Goal: Task Accomplishment & Management: Manage account settings

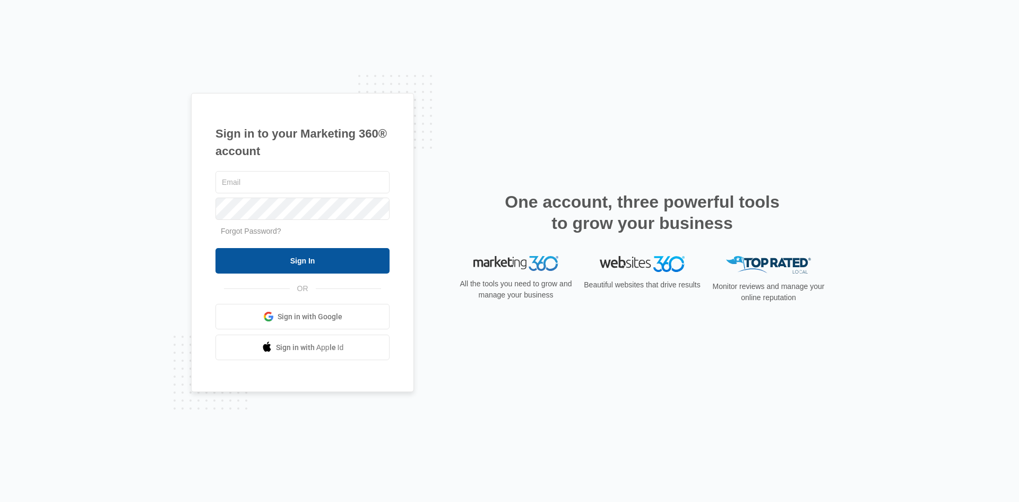
type input "[EMAIL_ADDRESS][DOMAIN_NAME]"
click at [303, 260] on input "Sign In" at bounding box center [302, 260] width 174 height 25
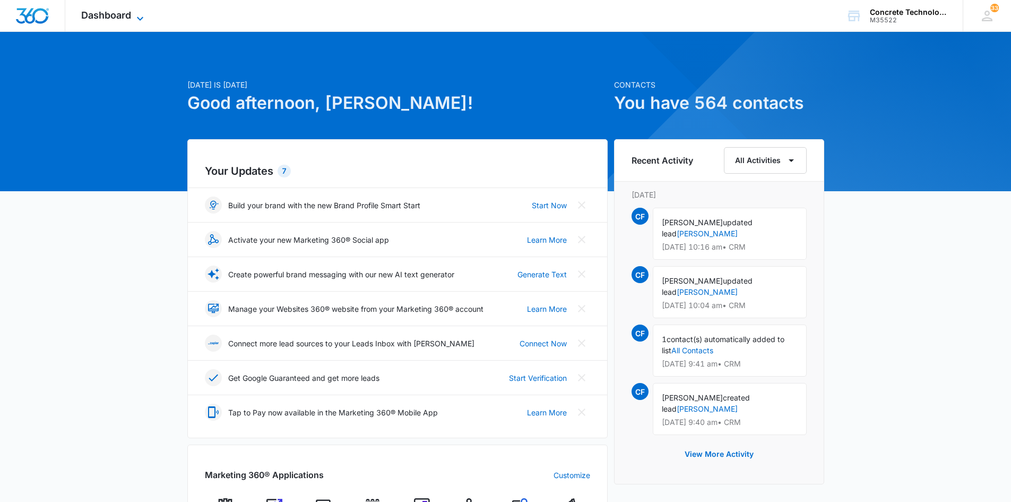
click at [111, 14] on span "Dashboard" at bounding box center [106, 15] width 50 height 11
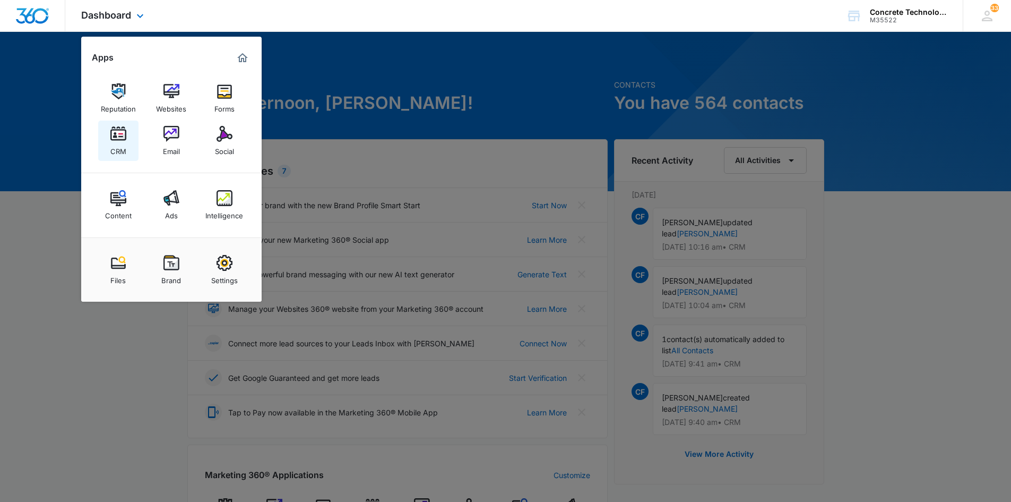
click at [116, 134] on img at bounding box center [118, 134] width 16 height 16
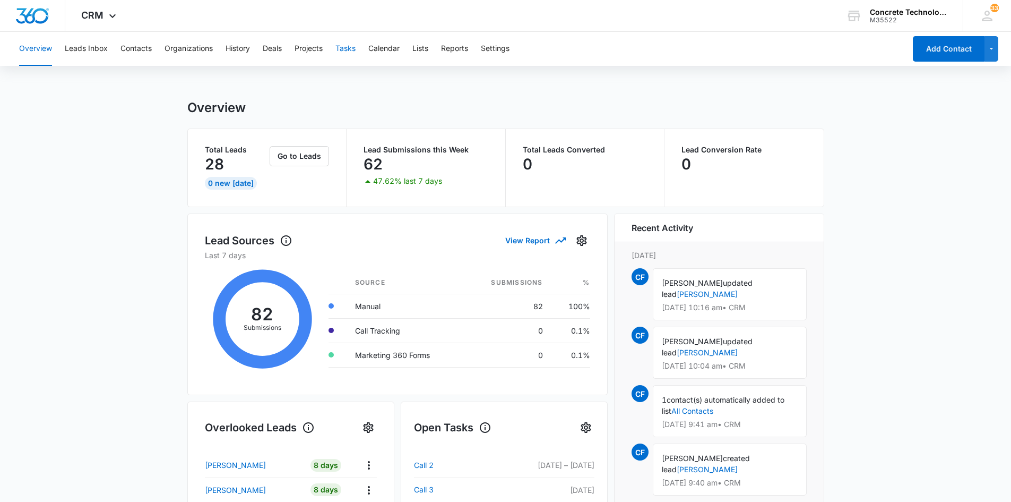
click at [346, 49] on button "Tasks" at bounding box center [345, 49] width 20 height 34
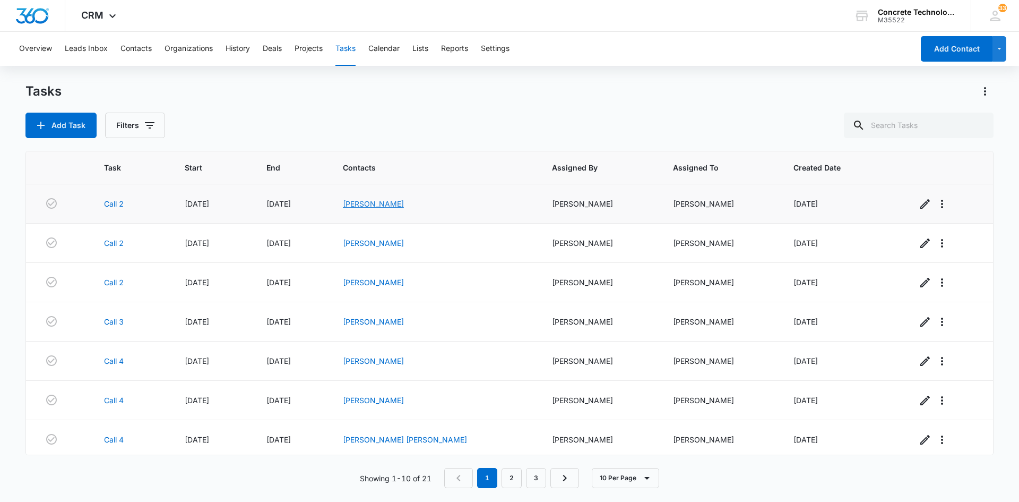
click at [393, 202] on link "[PERSON_NAME]" at bounding box center [373, 203] width 61 height 9
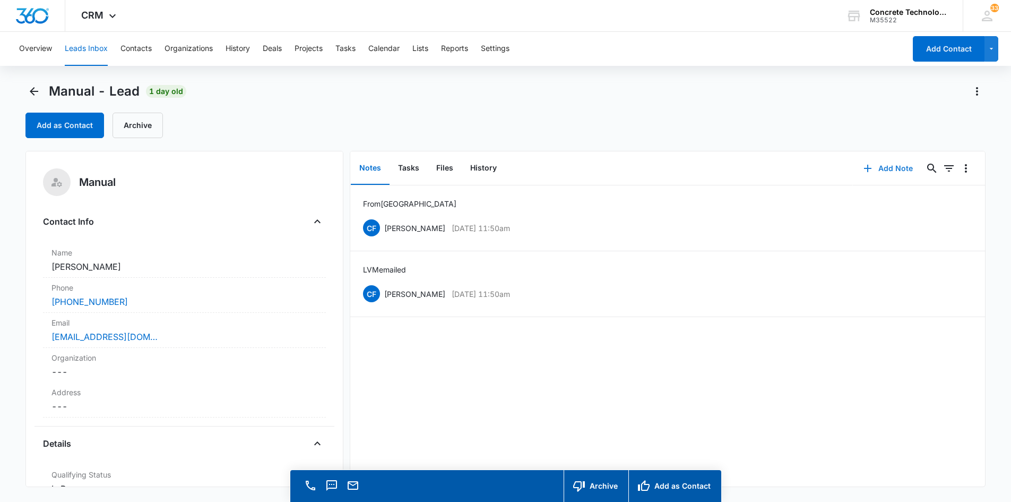
click at [884, 166] on button "Add Note" at bounding box center [888, 168] width 71 height 25
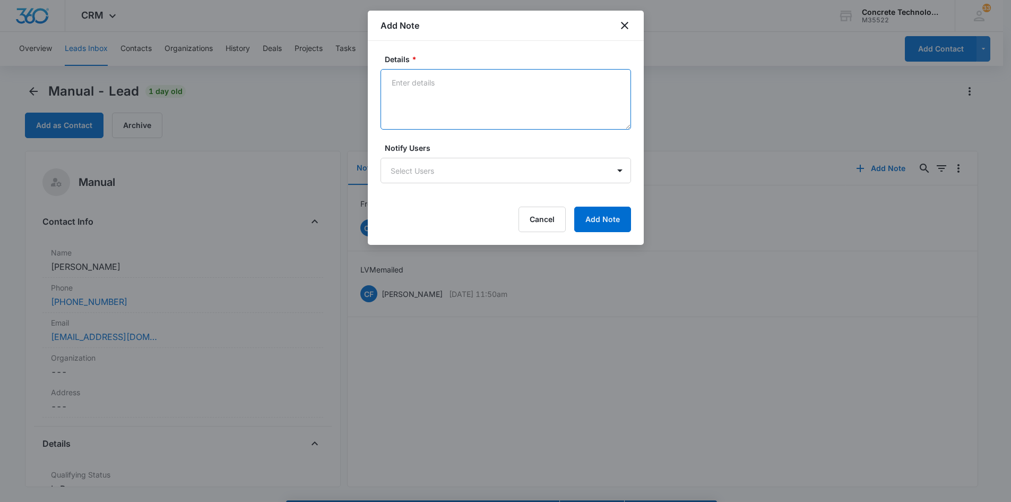
click at [393, 79] on textarea "Details *" at bounding box center [506, 99] width 251 height 61
type textarea "LVM Emailed text"
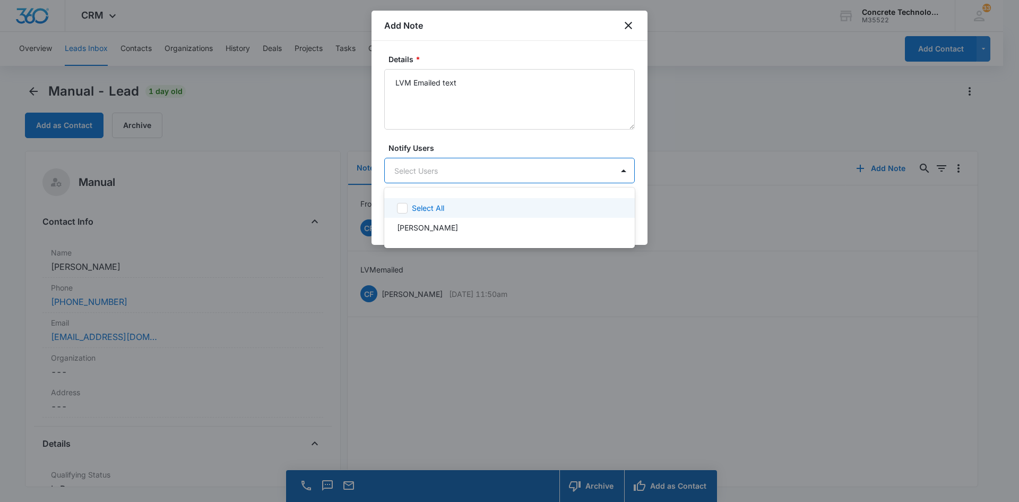
click at [418, 166] on body "CRM Apps Reputation Websites Forms CRM Email Social Content Ads Intelligence Fi…" at bounding box center [509, 251] width 1019 height 502
click at [431, 226] on p "[PERSON_NAME]" at bounding box center [427, 227] width 61 height 11
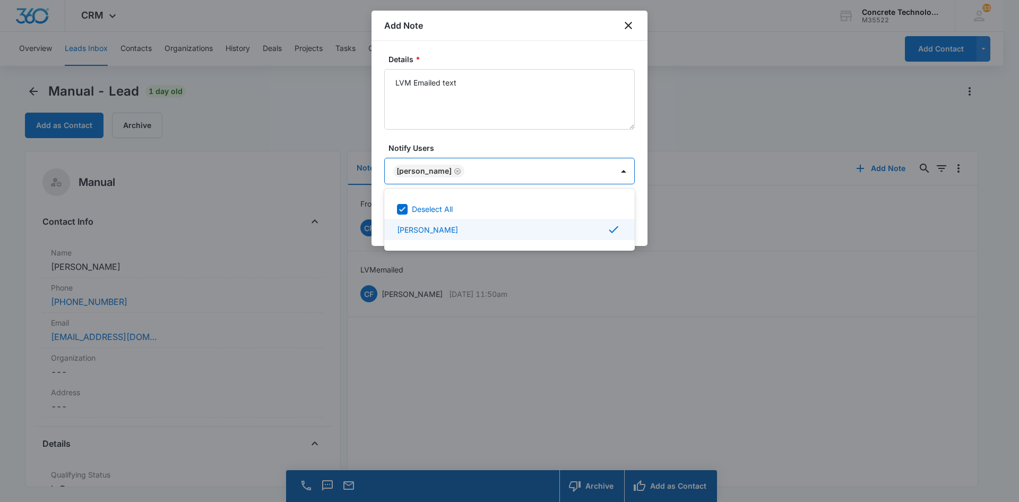
click at [575, 175] on div at bounding box center [509, 251] width 1019 height 502
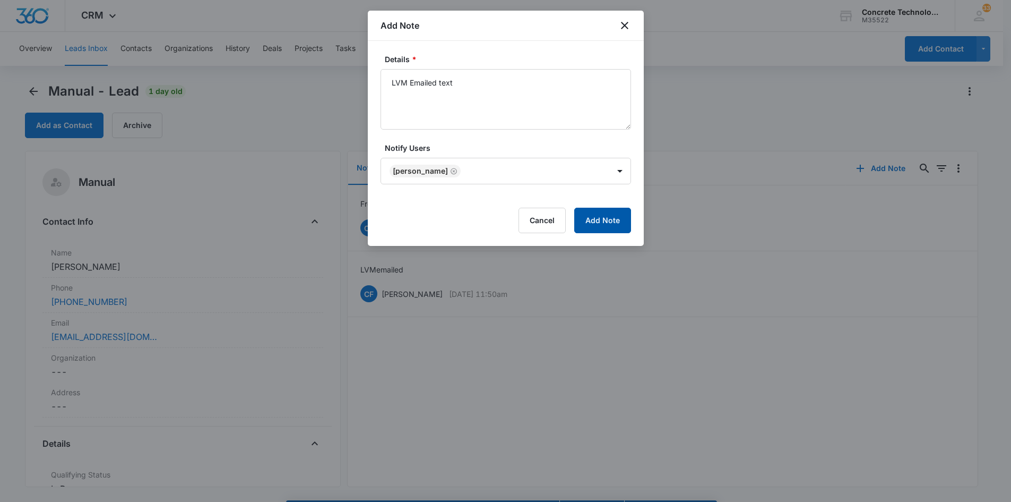
click at [597, 221] on button "Add Note" at bounding box center [602, 220] width 57 height 25
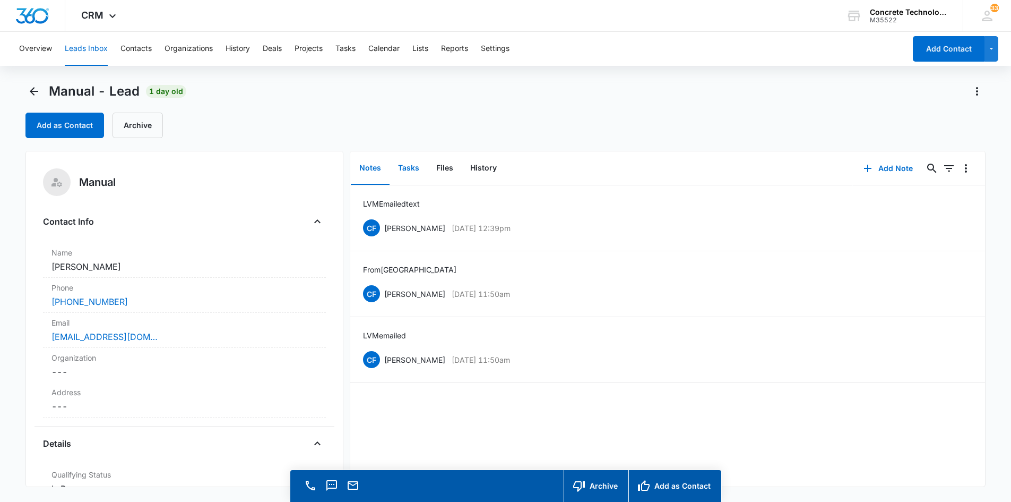
click at [407, 166] on button "Tasks" at bounding box center [409, 168] width 38 height 33
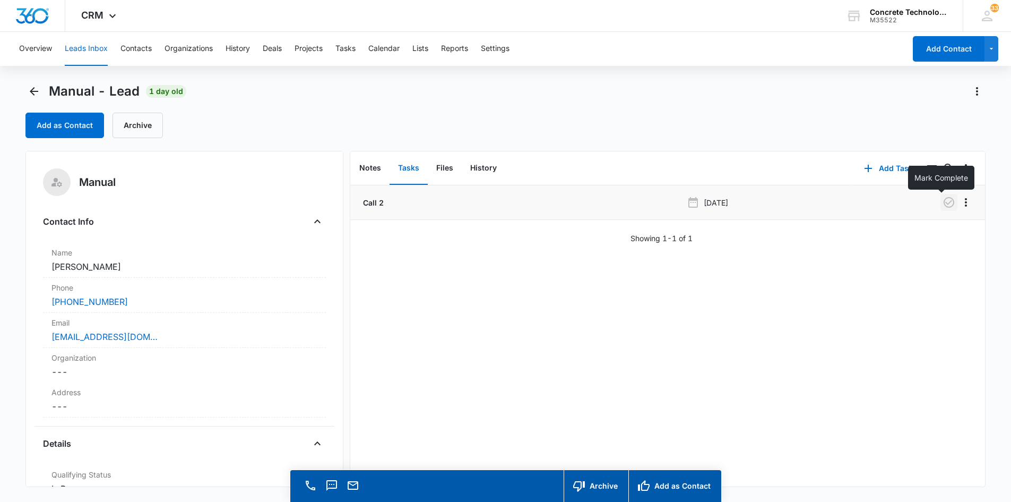
click at [943, 200] on icon "button" at bounding box center [949, 202] width 13 height 13
click at [882, 166] on button "Add Task" at bounding box center [888, 168] width 70 height 25
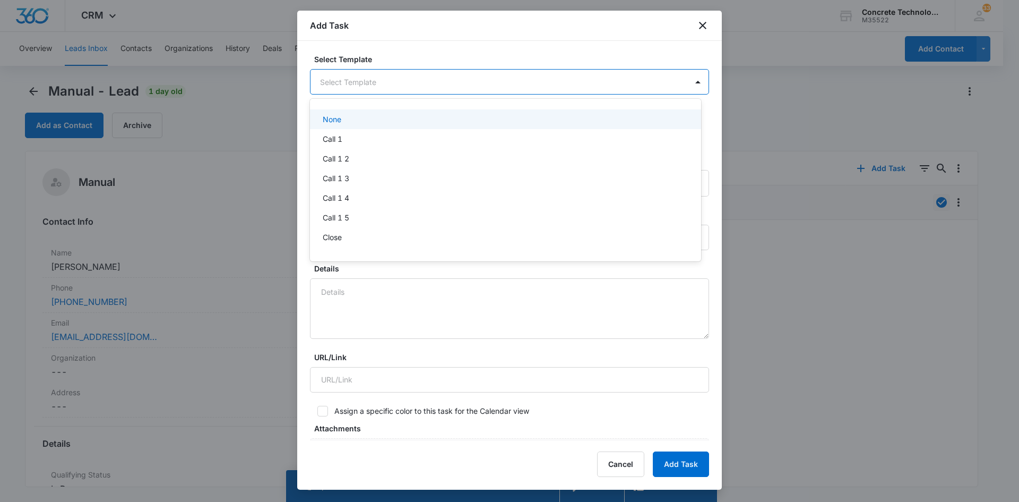
click at [411, 76] on body "CRM Apps Reputation Websites Forms CRM Email Social Content Ads Intelligence Fi…" at bounding box center [509, 251] width 1019 height 502
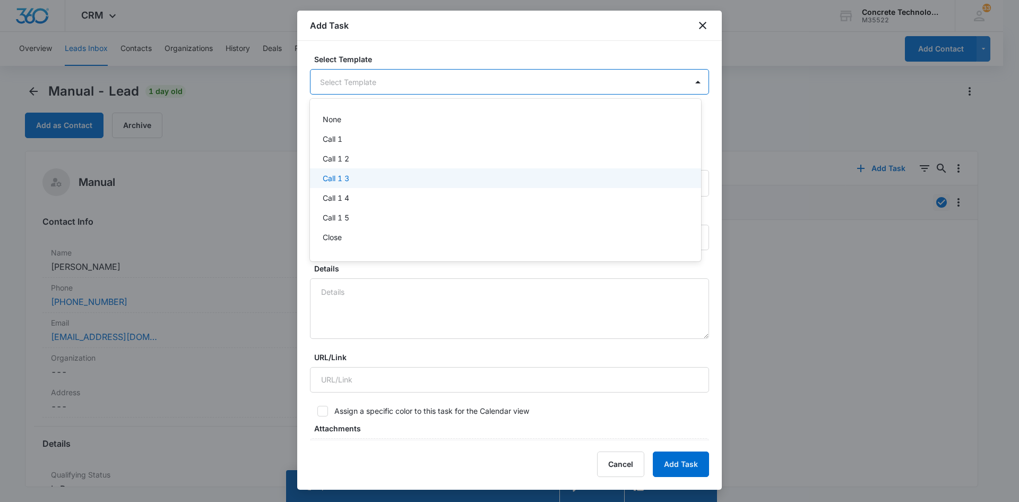
click at [332, 179] on p "Call 1 3" at bounding box center [336, 177] width 27 height 11
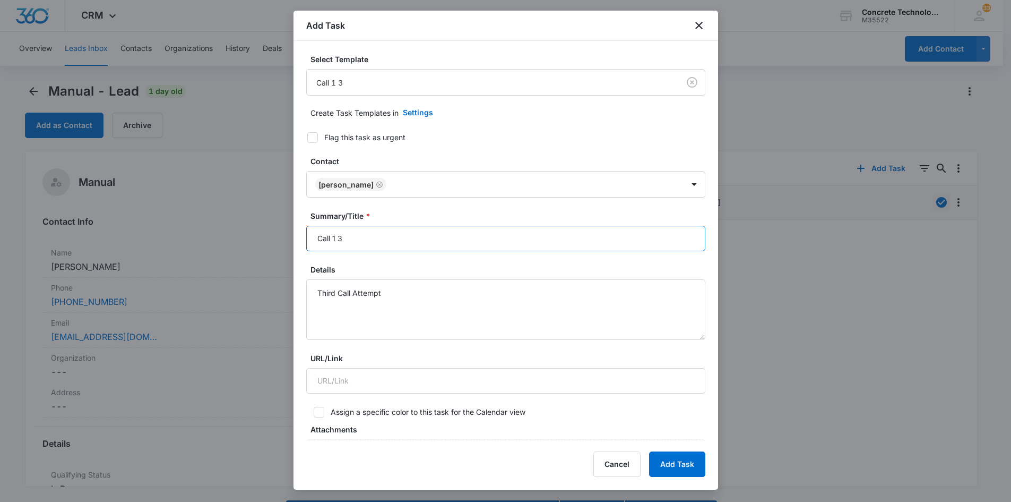
click at [334, 240] on input "Call 1 3" at bounding box center [505, 238] width 399 height 25
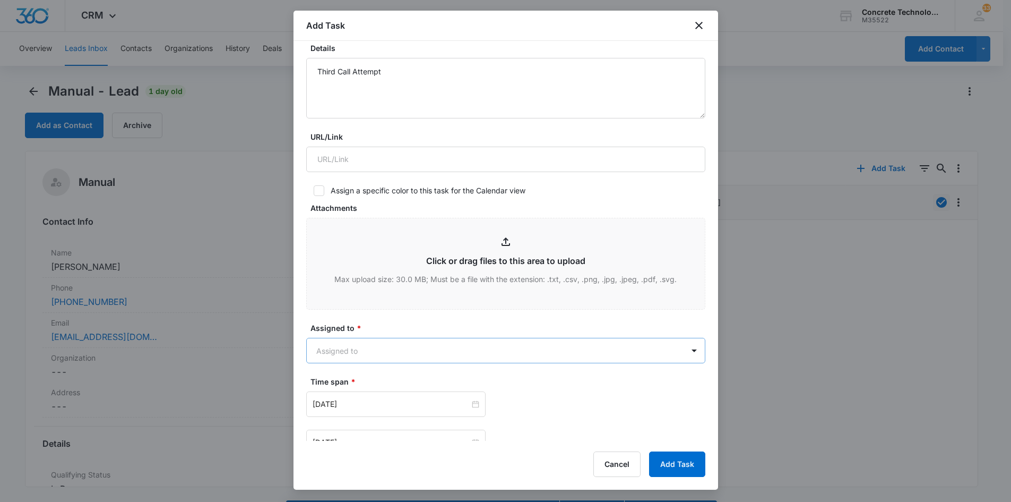
scroll to position [372, 0]
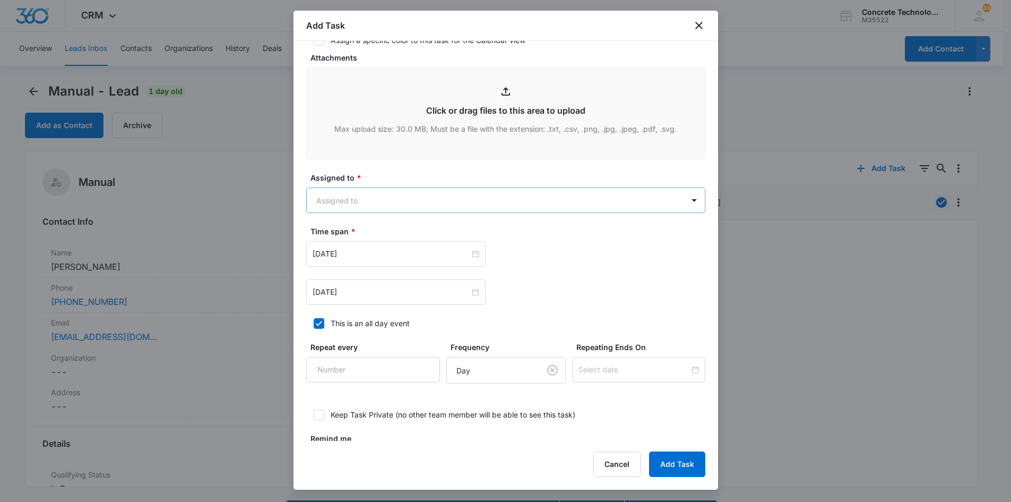
type input "Call 3"
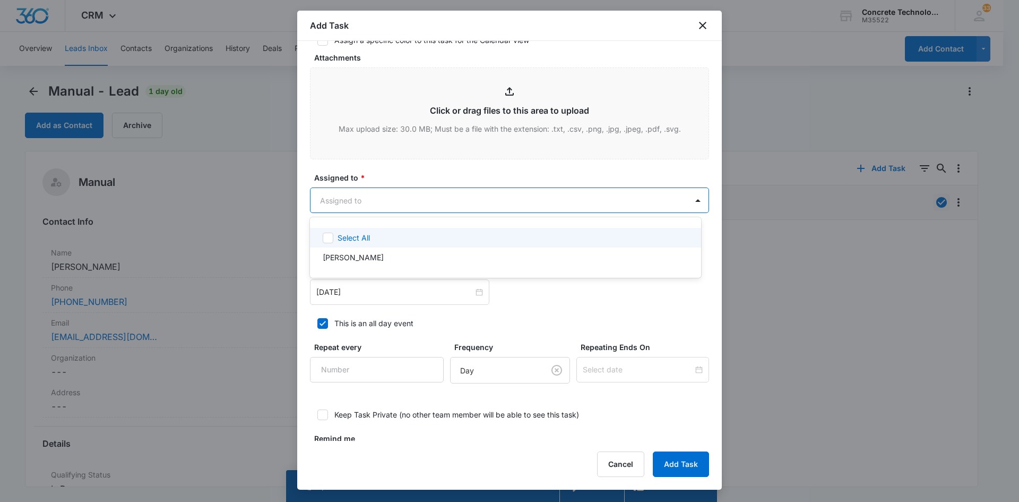
click at [558, 193] on body "CRM Apps Reputation Websites Forms CRM Email Social Content Ads Intelligence Fi…" at bounding box center [509, 251] width 1019 height 502
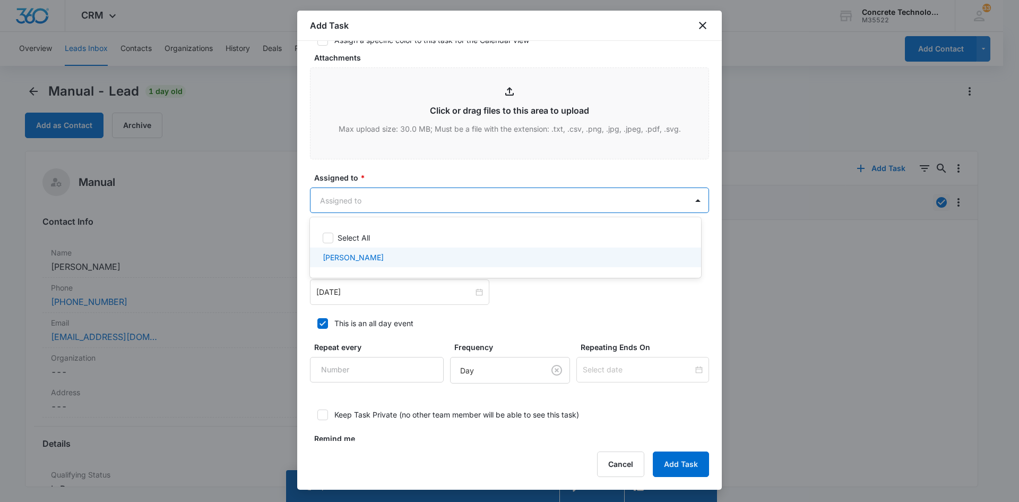
click at [330, 260] on p "[PERSON_NAME]" at bounding box center [353, 257] width 61 height 11
checkbox input "true"
click at [355, 292] on div at bounding box center [509, 251] width 1019 height 502
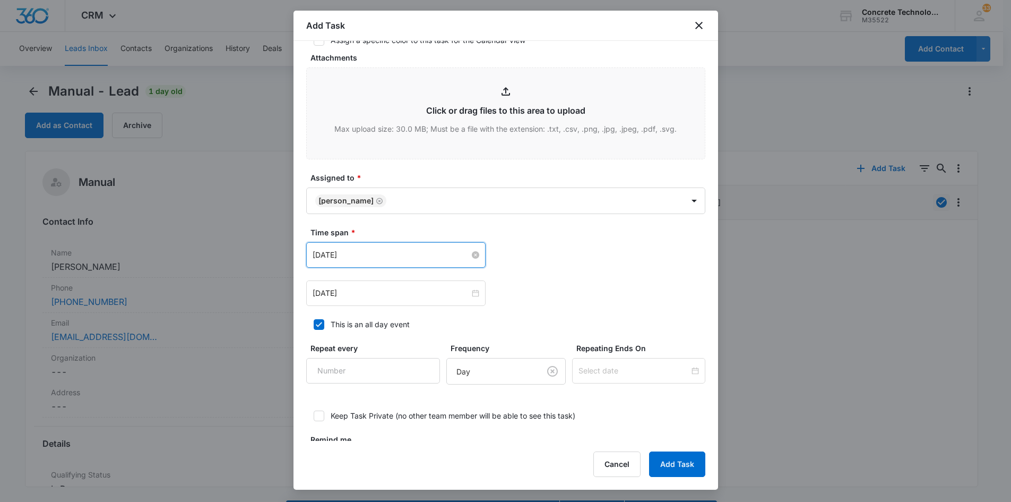
click at [407, 255] on input "[DATE]" at bounding box center [391, 255] width 157 height 12
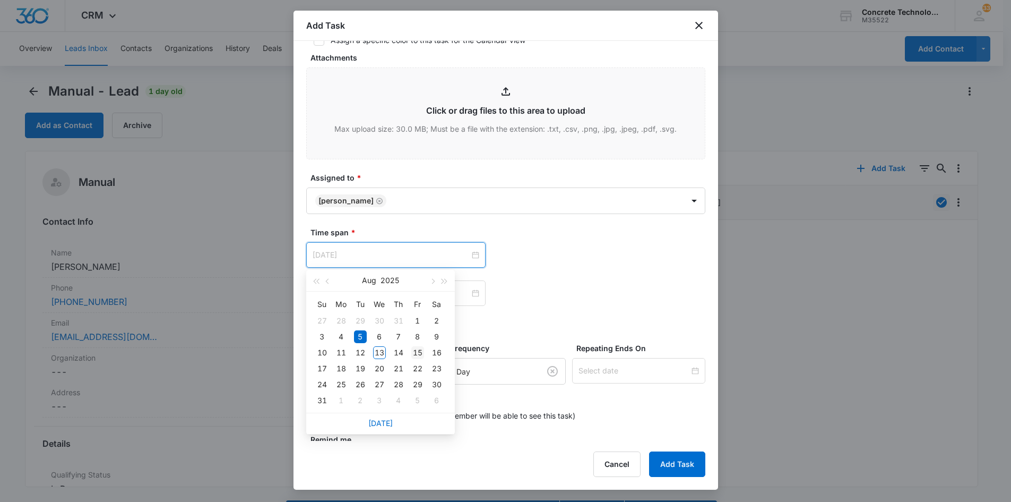
type input "[DATE]"
click at [417, 351] on div "15" at bounding box center [417, 352] width 13 height 13
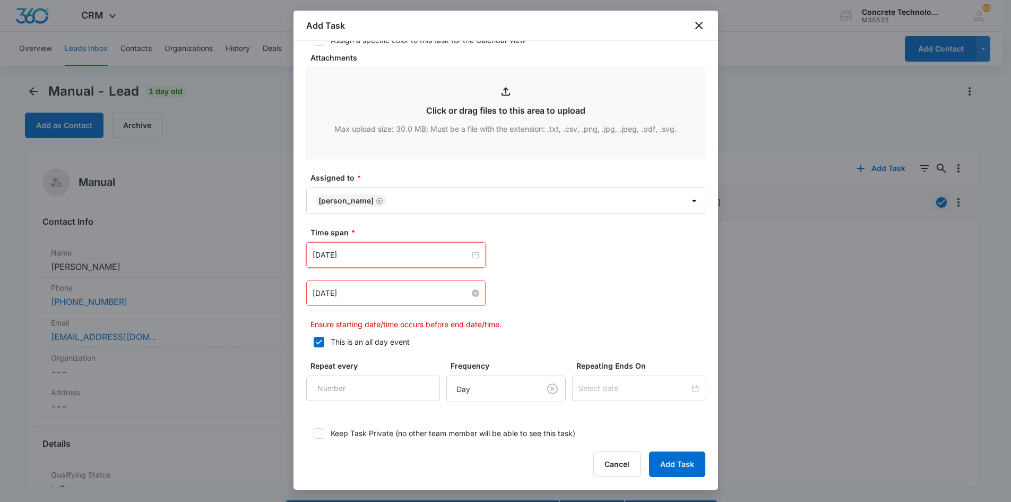
click at [403, 291] on input "[DATE]" at bounding box center [391, 293] width 157 height 12
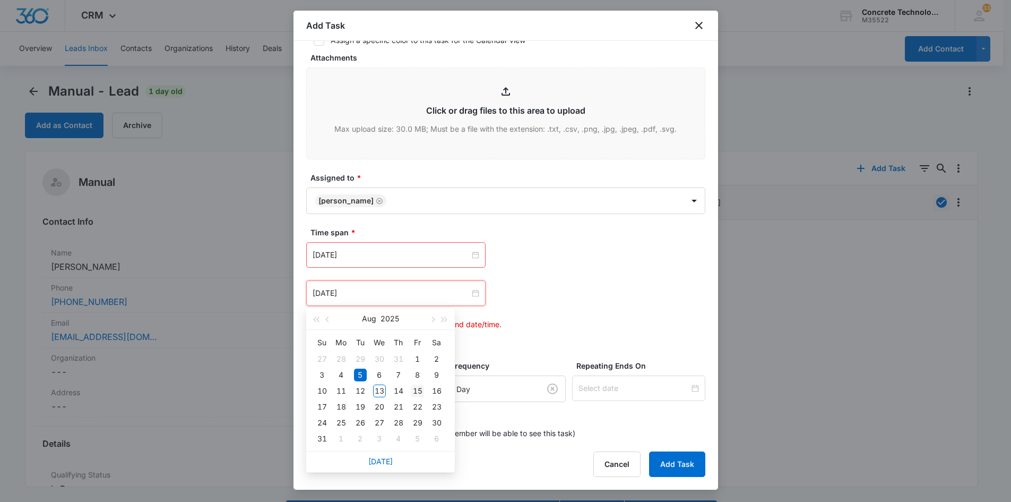
type input "[DATE]"
click at [421, 390] on div "15" at bounding box center [417, 390] width 13 height 13
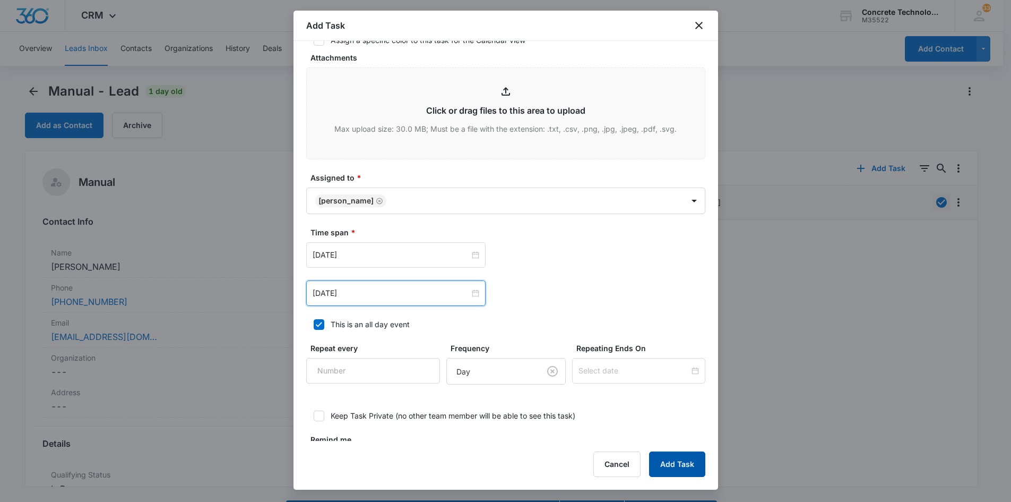
click at [677, 463] on button "Add Task" at bounding box center [677, 463] width 56 height 25
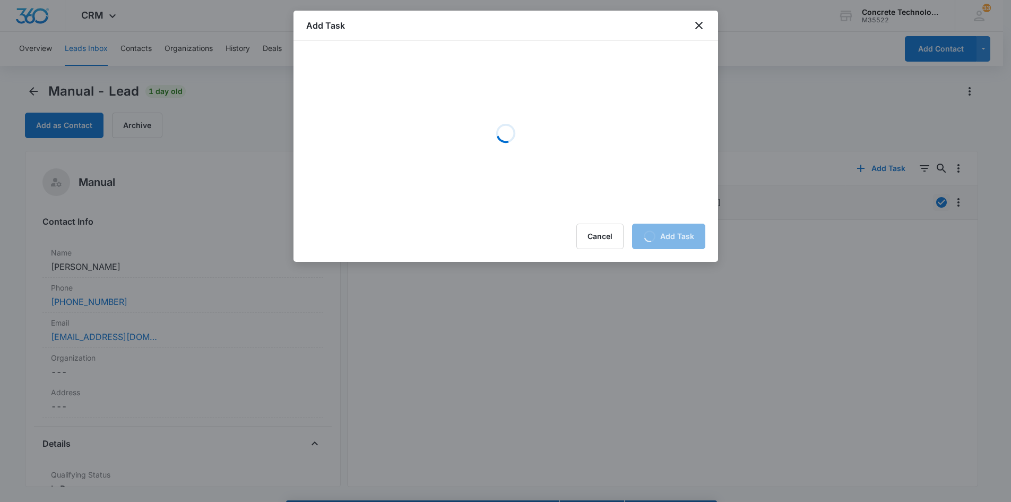
scroll to position [0, 0]
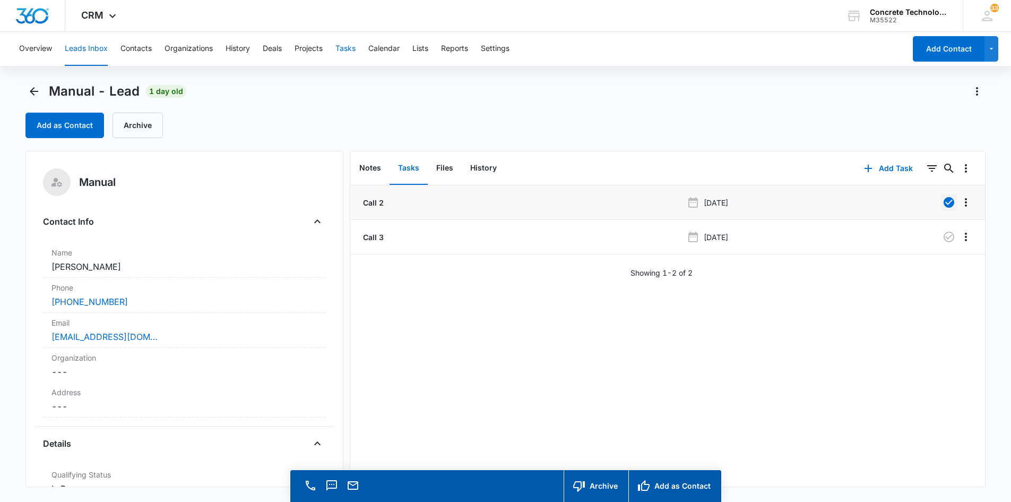
click at [344, 50] on button "Tasks" at bounding box center [345, 49] width 20 height 34
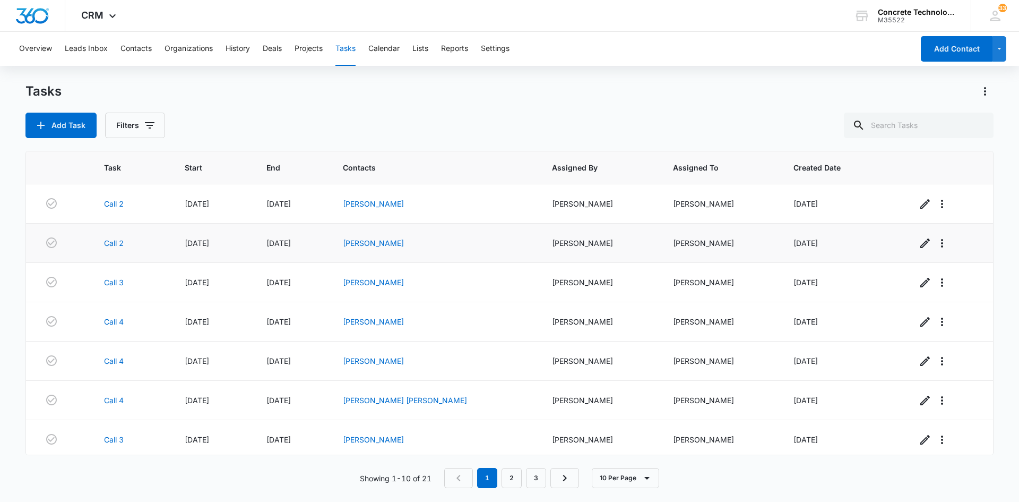
drag, startPoint x: 401, startPoint y: 203, endPoint x: 359, endPoint y: 228, distance: 48.8
click at [330, 231] on td "[DATE]" at bounding box center [292, 242] width 76 height 39
click at [380, 201] on link "[PERSON_NAME]" at bounding box center [373, 203] width 61 height 9
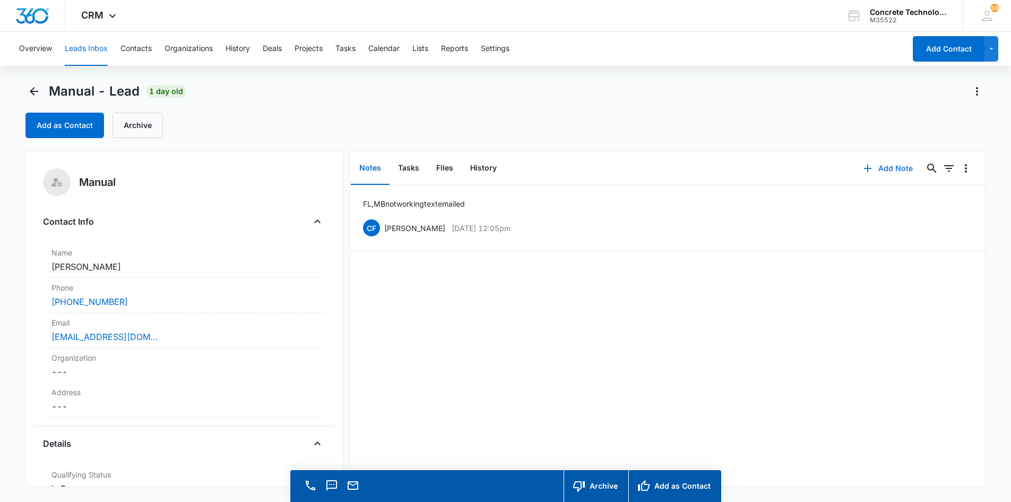
click at [883, 168] on button "Add Note" at bounding box center [888, 168] width 71 height 25
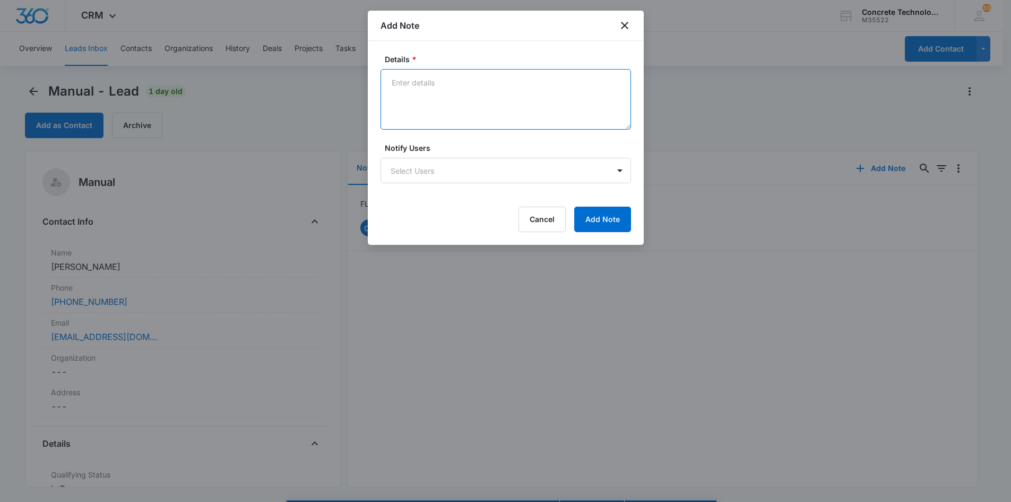
click at [394, 81] on textarea "Details *" at bounding box center [506, 99] width 251 height 61
type textarea "No VM, text emailed"
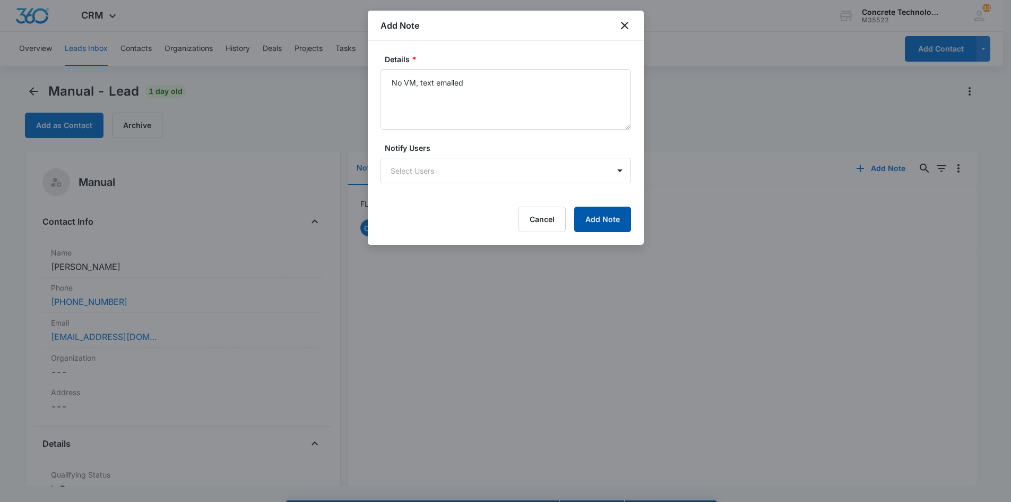
click at [598, 216] on button "Add Note" at bounding box center [602, 218] width 57 height 25
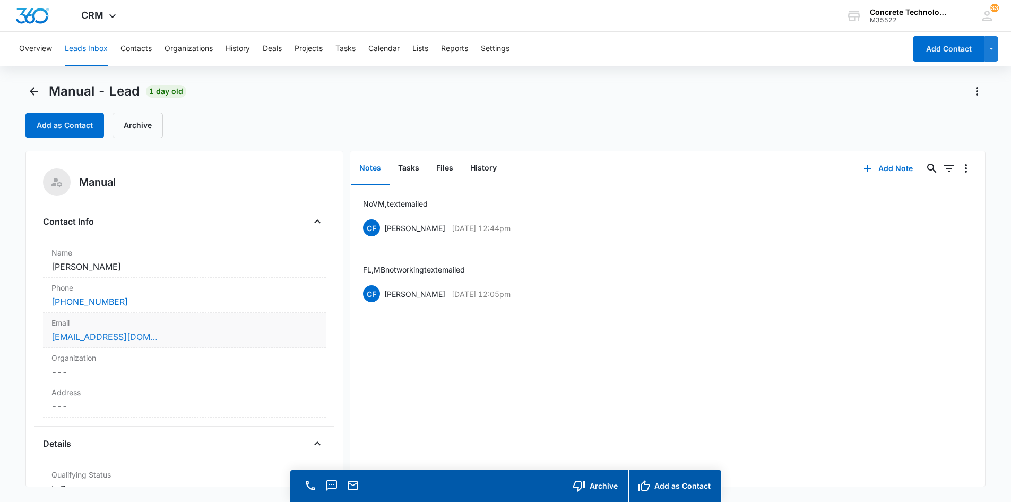
click at [83, 336] on link "[EMAIL_ADDRESS][DOMAIN_NAME]" at bounding box center [104, 336] width 106 height 13
click at [881, 166] on button "Add Note" at bounding box center [888, 168] width 71 height 25
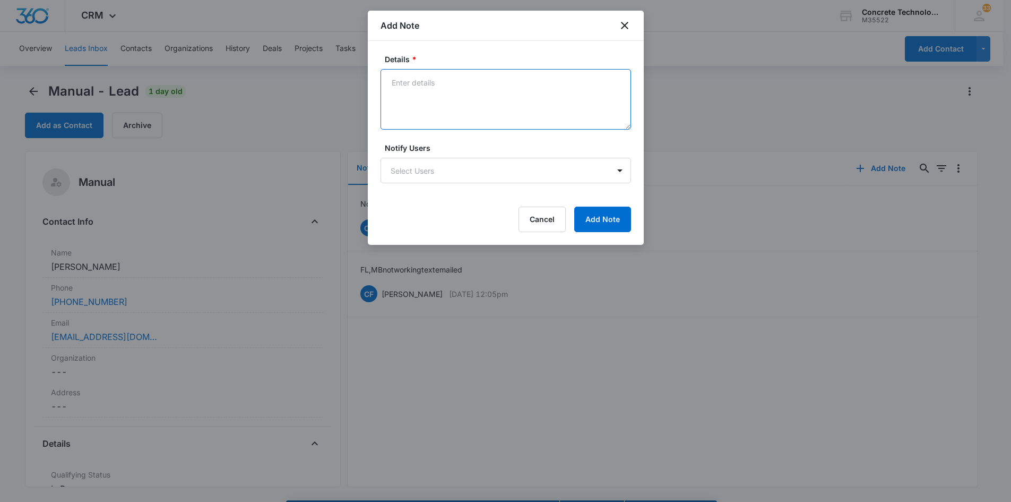
click at [399, 84] on textarea "Details *" at bounding box center [506, 99] width 251 height 61
type textarea "Still no VM text emailed"
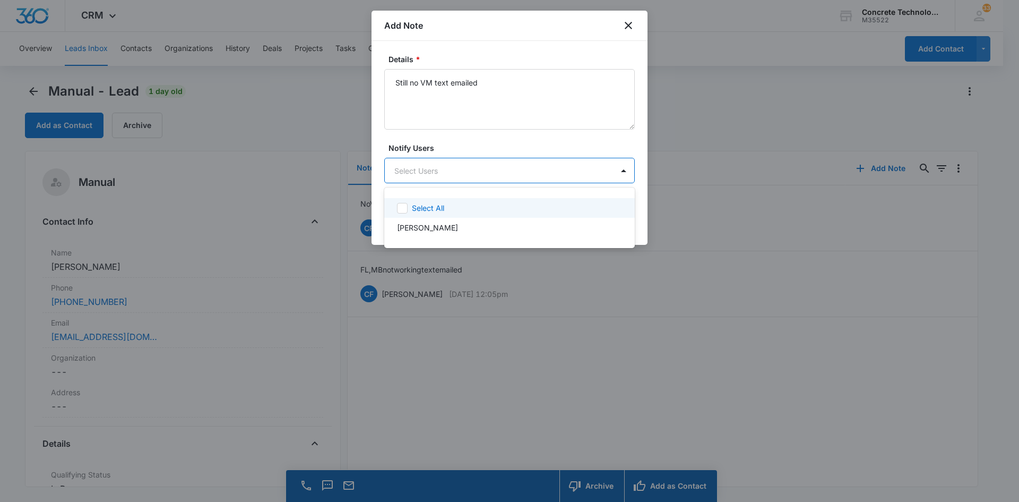
click at [418, 167] on body "CRM Apps Reputation Websites Forms CRM Email Social Content Ads Intelligence Fi…" at bounding box center [509, 251] width 1019 height 502
click at [431, 229] on p "[PERSON_NAME]" at bounding box center [427, 227] width 61 height 11
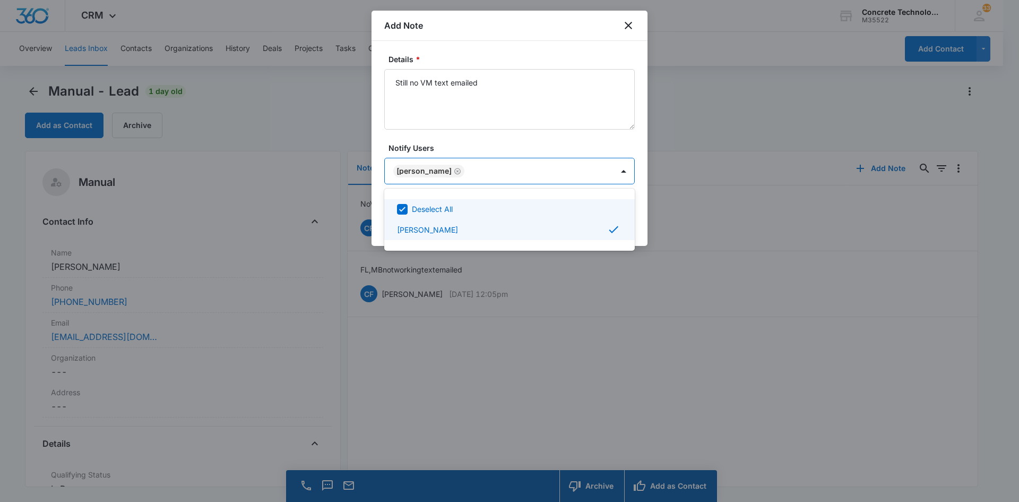
click at [570, 165] on div at bounding box center [509, 251] width 1019 height 502
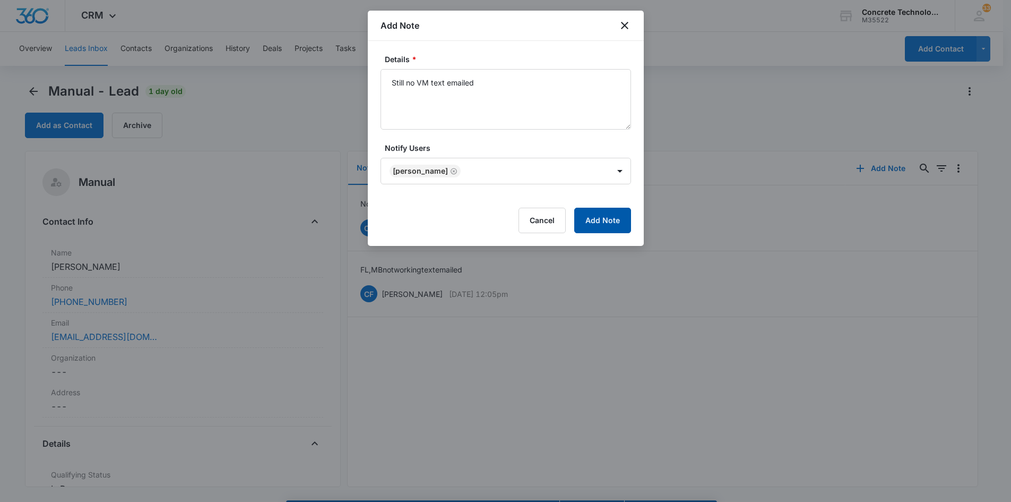
click at [605, 215] on button "Add Note" at bounding box center [602, 220] width 57 height 25
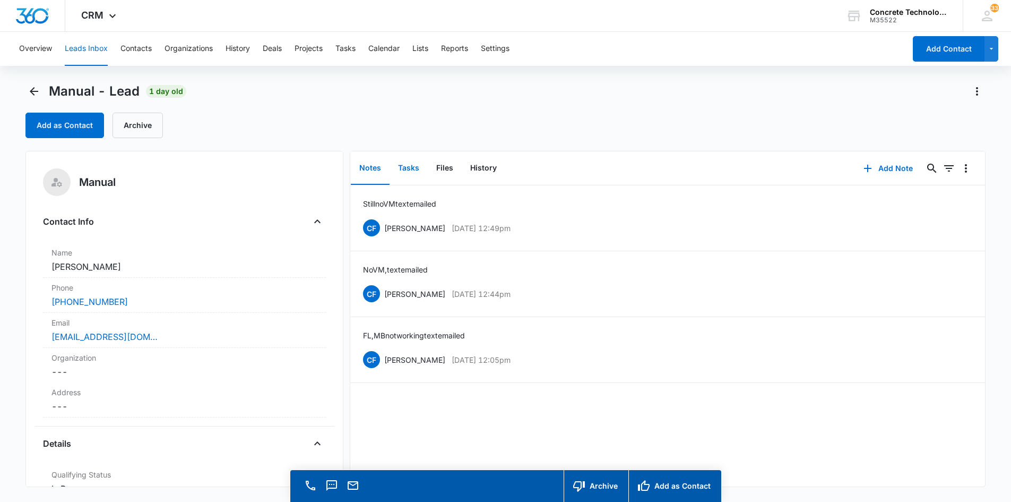
click at [407, 163] on button "Tasks" at bounding box center [409, 168] width 38 height 33
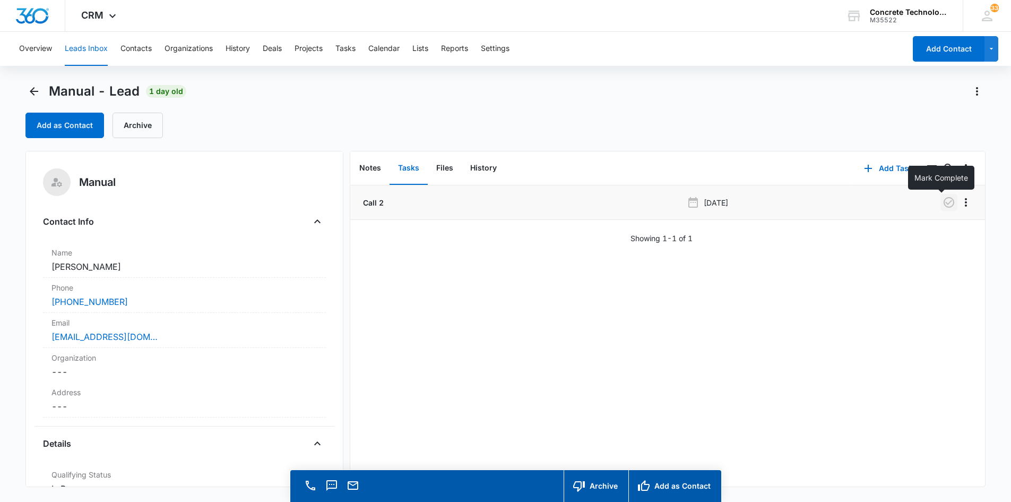
click at [943, 200] on icon "button" at bounding box center [949, 202] width 13 height 13
click at [879, 169] on button "Add Task" at bounding box center [888, 168] width 70 height 25
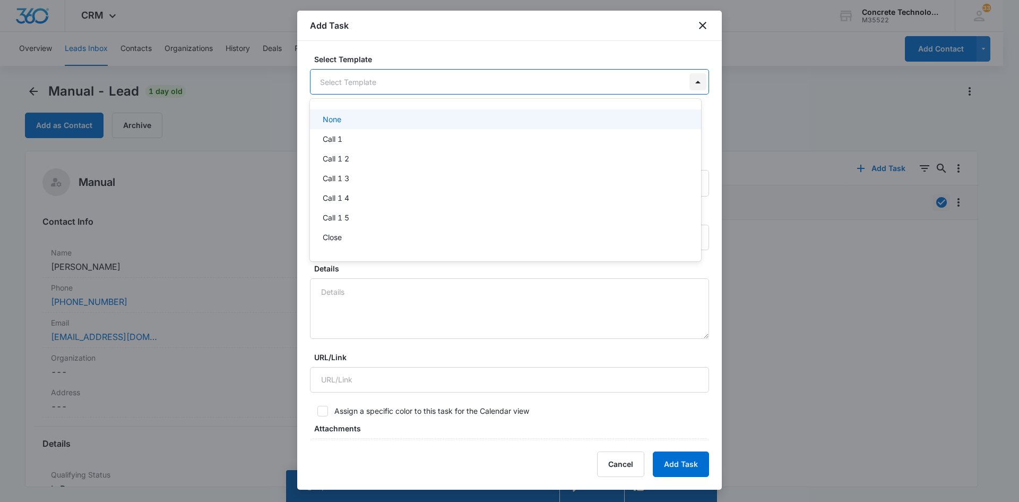
click at [686, 82] on body "CRM Apps Reputation Websites Forms CRM Email Social Content Ads Intelligence Fi…" at bounding box center [509, 251] width 1019 height 502
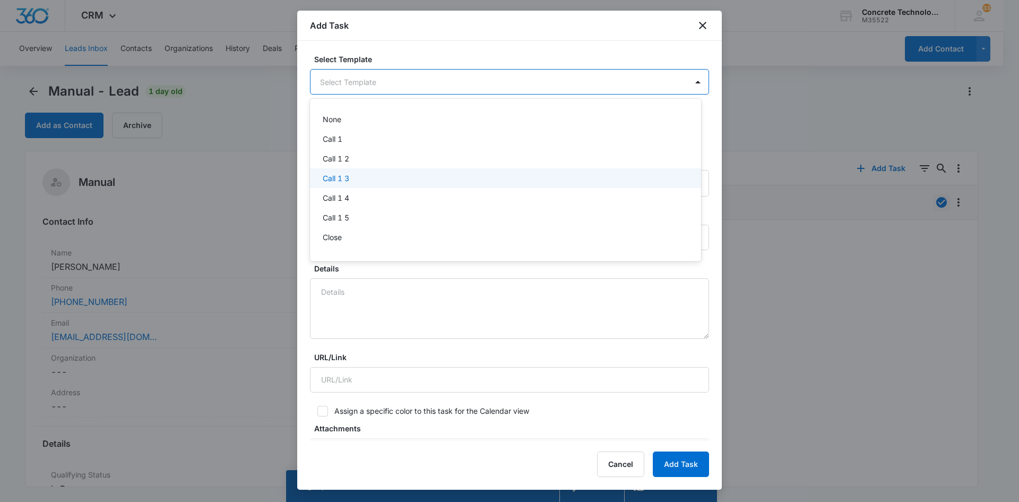
click at [326, 179] on p "Call 1 3" at bounding box center [336, 177] width 27 height 11
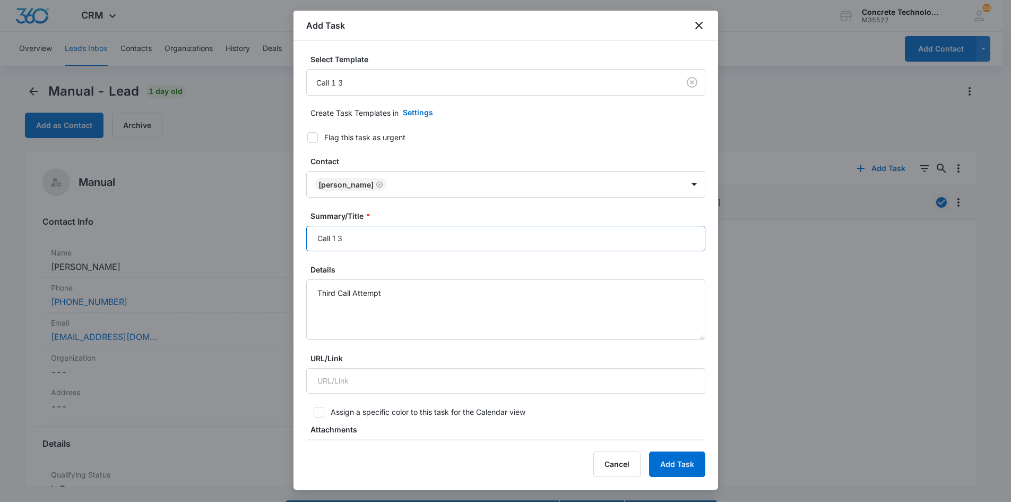
drag, startPoint x: 335, startPoint y: 235, endPoint x: 335, endPoint y: 240, distance: 5.3
click at [335, 240] on input "Call 1 3" at bounding box center [505, 238] width 399 height 25
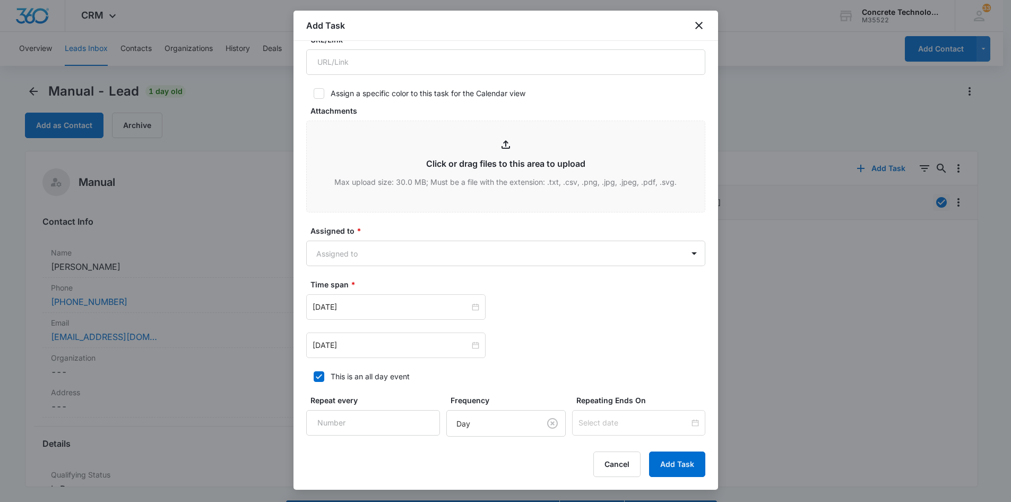
scroll to position [372, 0]
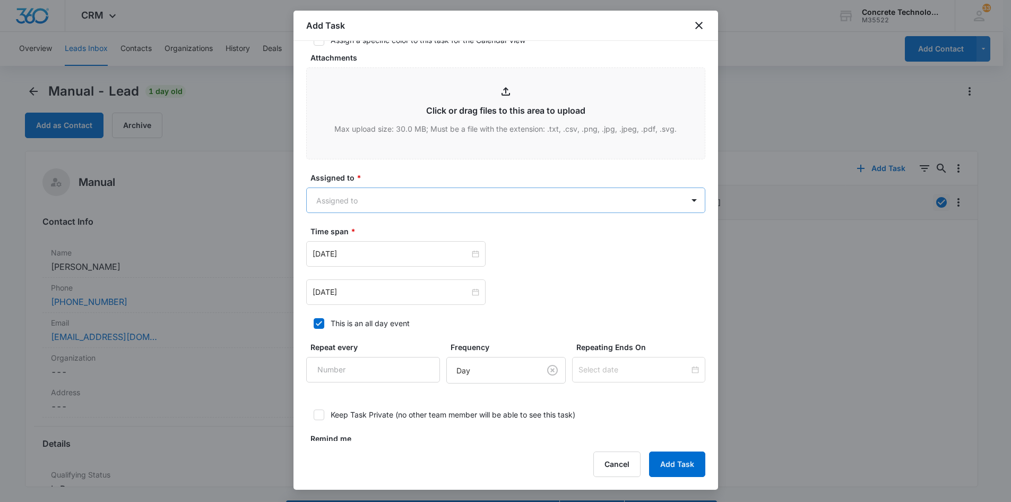
type input "Call 3"
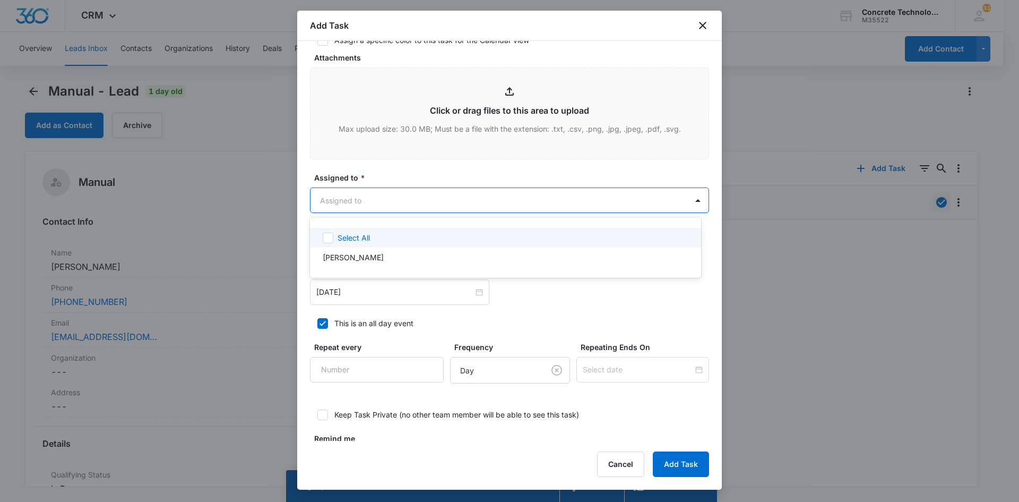
click at [395, 201] on body "CRM Apps Reputation Websites Forms CRM Email Social Content Ads Intelligence Fi…" at bounding box center [509, 251] width 1019 height 502
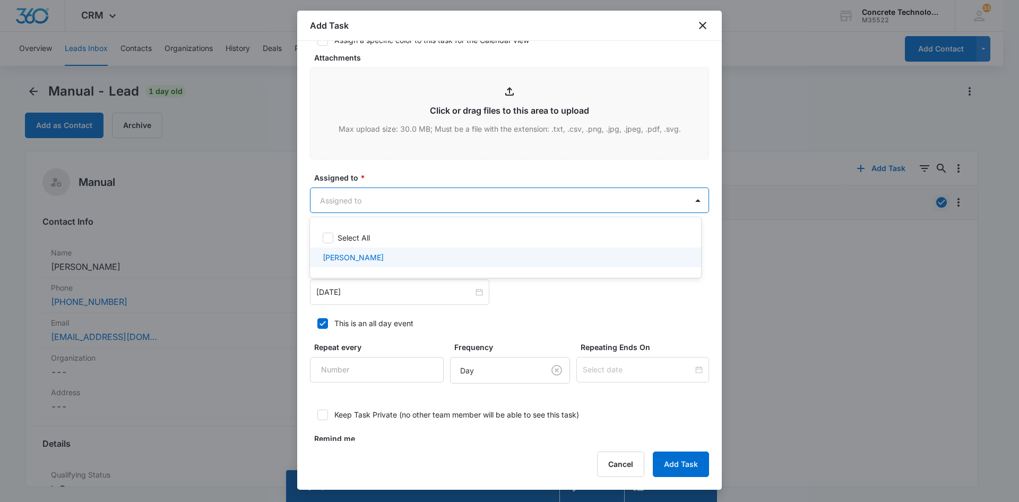
click at [346, 254] on p "[PERSON_NAME]" at bounding box center [353, 257] width 61 height 11
checkbox input "true"
click at [348, 294] on div at bounding box center [509, 251] width 1019 height 502
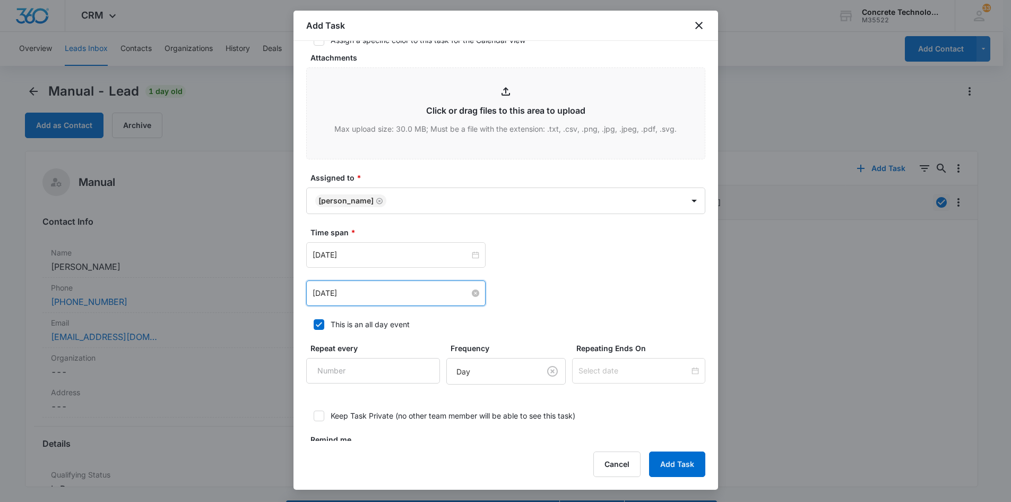
click at [422, 296] on input "[DATE]" at bounding box center [391, 293] width 157 height 12
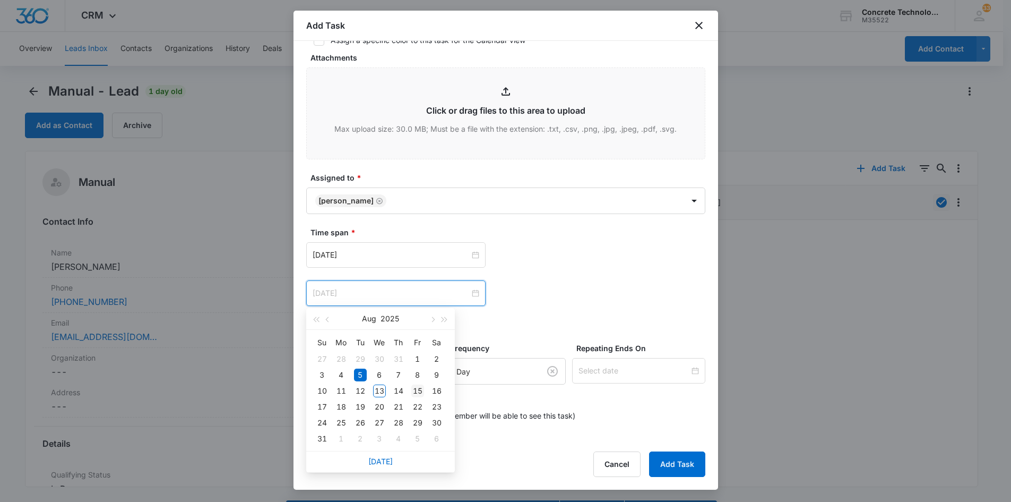
type input "[DATE]"
click at [417, 390] on div "15" at bounding box center [417, 390] width 13 height 13
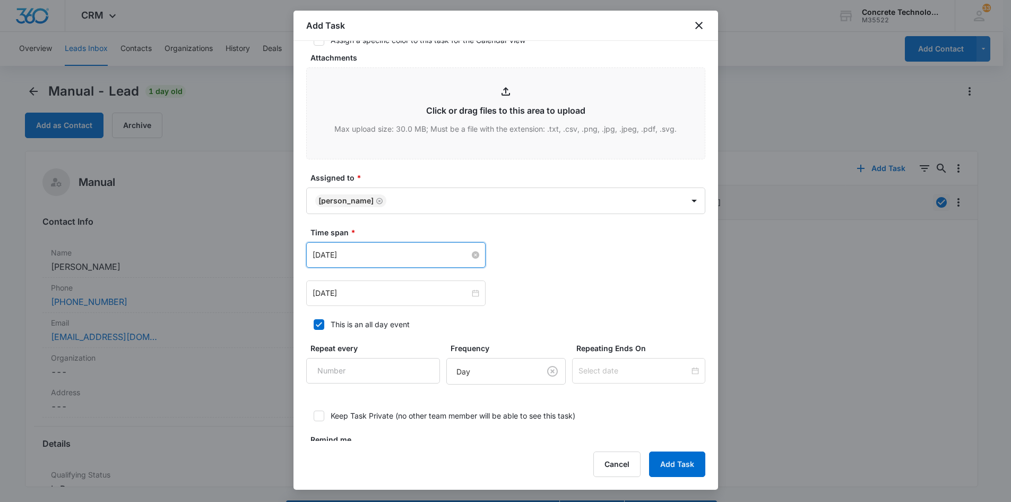
click at [384, 255] on input "[DATE]" at bounding box center [391, 255] width 157 height 12
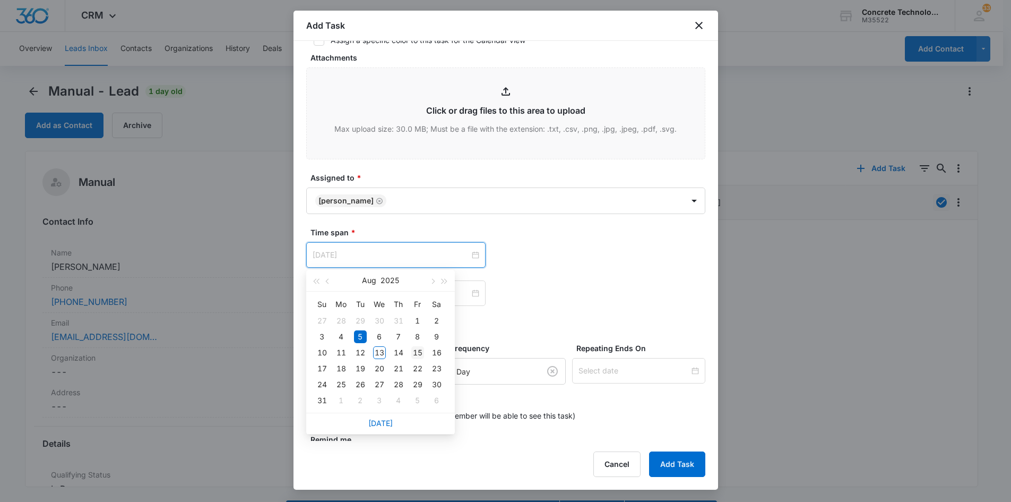
type input "[DATE]"
click at [418, 352] on div "15" at bounding box center [417, 352] width 13 height 13
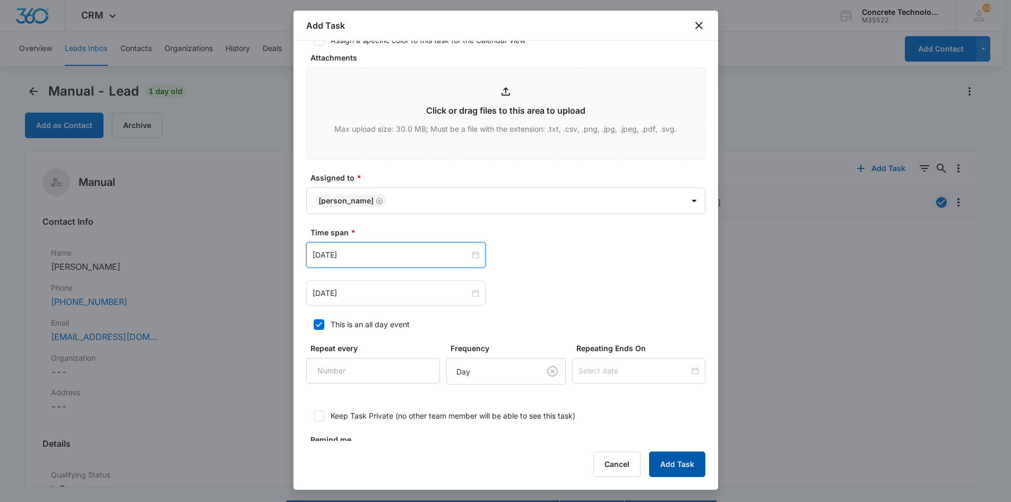
click at [665, 463] on button "Add Task" at bounding box center [677, 463] width 56 height 25
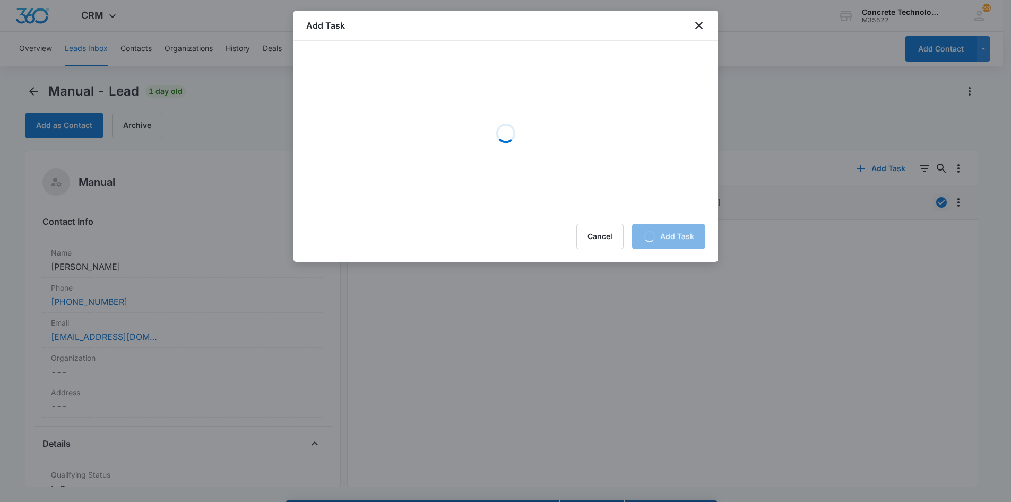
scroll to position [0, 0]
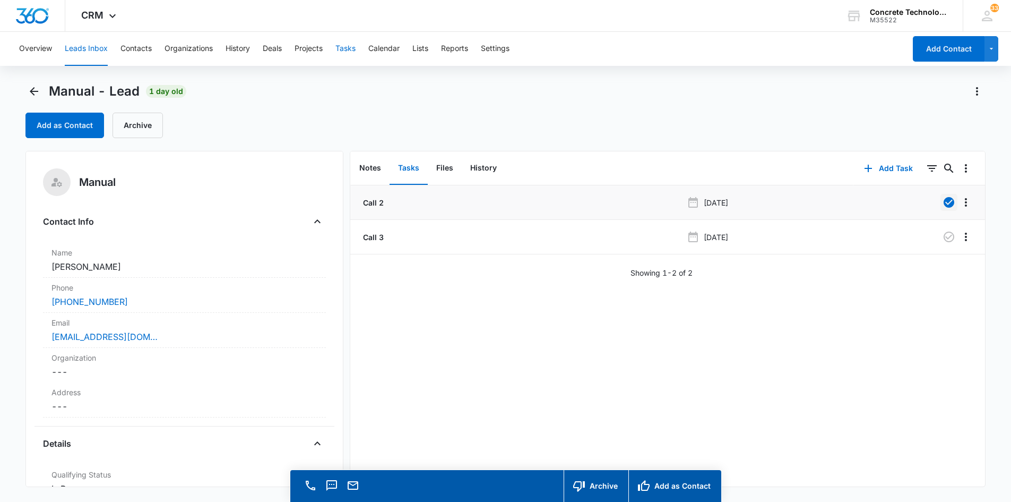
click at [348, 51] on button "Tasks" at bounding box center [345, 49] width 20 height 34
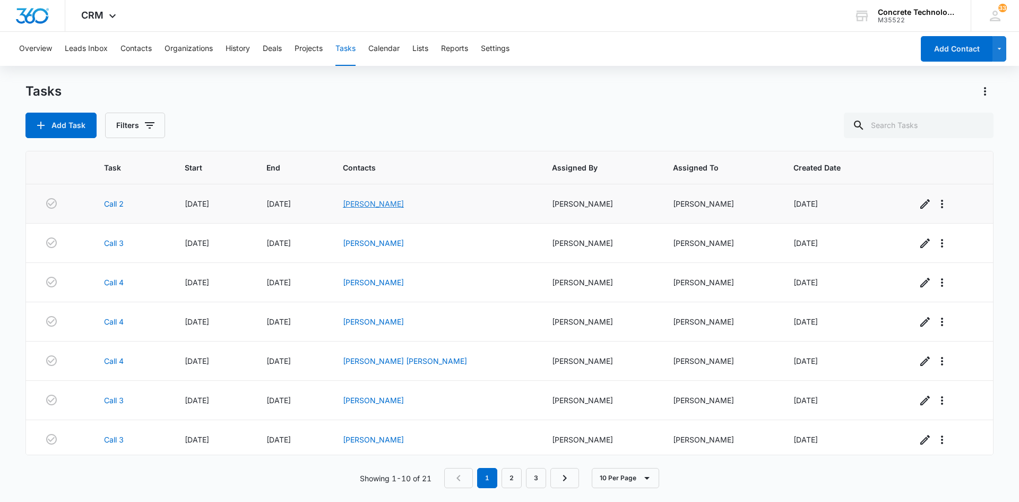
click at [404, 204] on link "[PERSON_NAME]" at bounding box center [373, 203] width 61 height 9
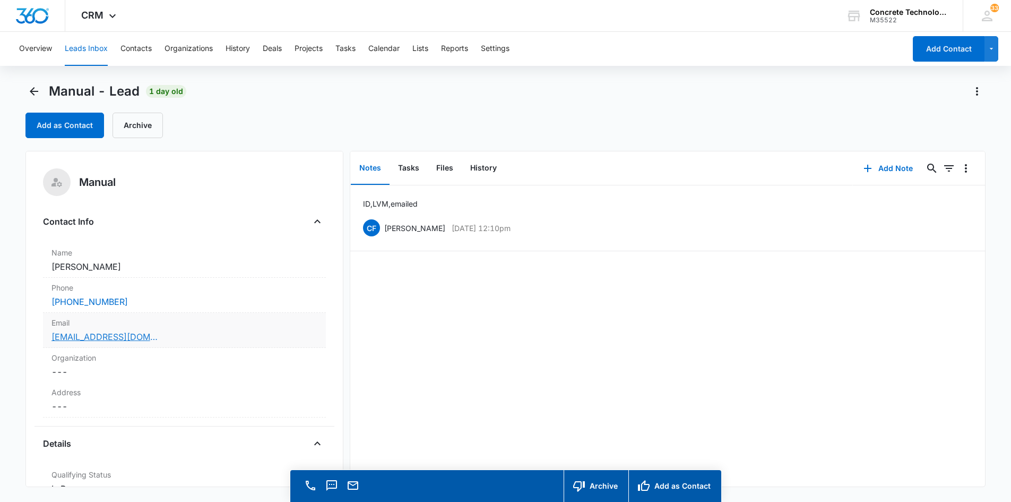
click at [75, 335] on link "[EMAIL_ADDRESS][DOMAIN_NAME]" at bounding box center [104, 336] width 106 height 13
click at [882, 166] on button "Add Note" at bounding box center [888, 168] width 71 height 25
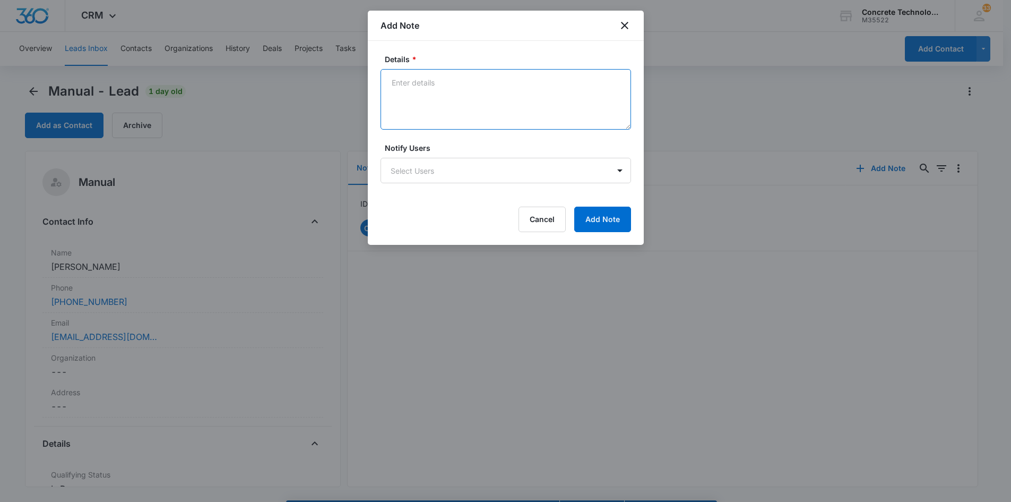
click at [388, 84] on textarea "Details *" at bounding box center [506, 99] width 251 height 61
type textarea "LVM emailed text"
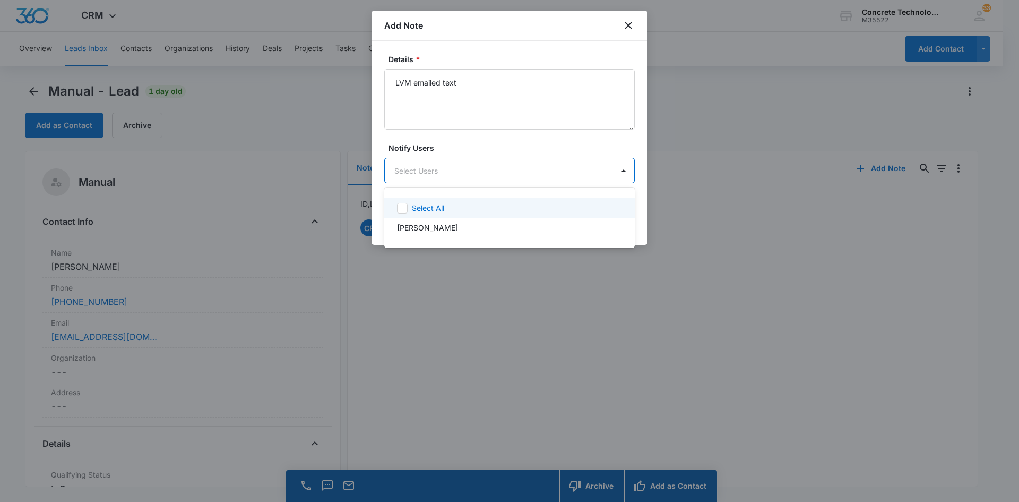
click at [420, 176] on body "CRM Apps Reputation Websites Forms CRM Email Social Content Ads Intelligence Fi…" at bounding box center [509, 251] width 1019 height 502
click at [419, 223] on p "[PERSON_NAME]" at bounding box center [427, 227] width 61 height 11
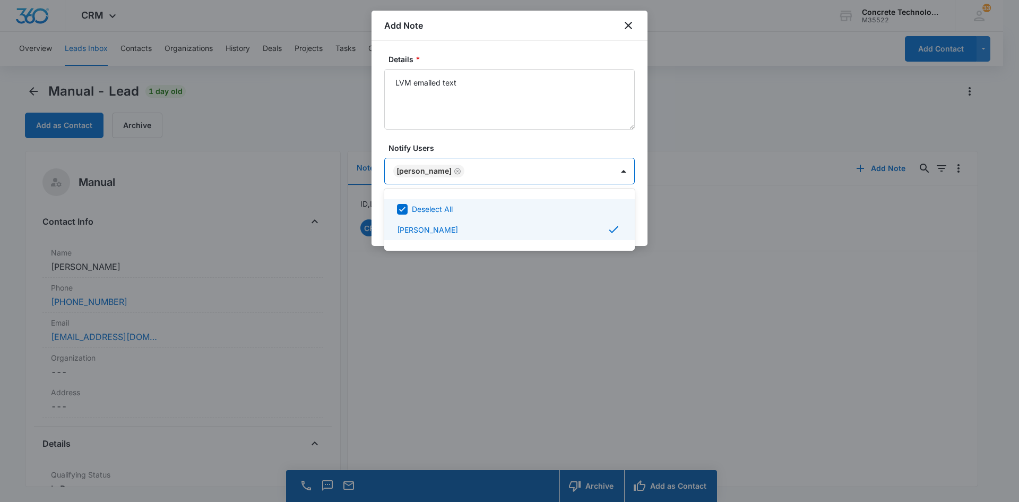
click at [591, 174] on div at bounding box center [509, 251] width 1019 height 502
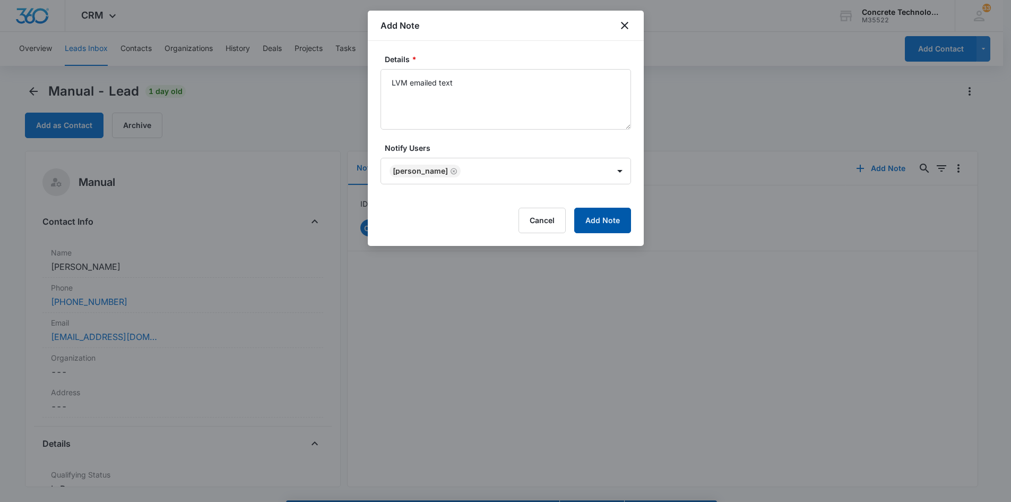
click at [611, 222] on button "Add Note" at bounding box center [602, 220] width 57 height 25
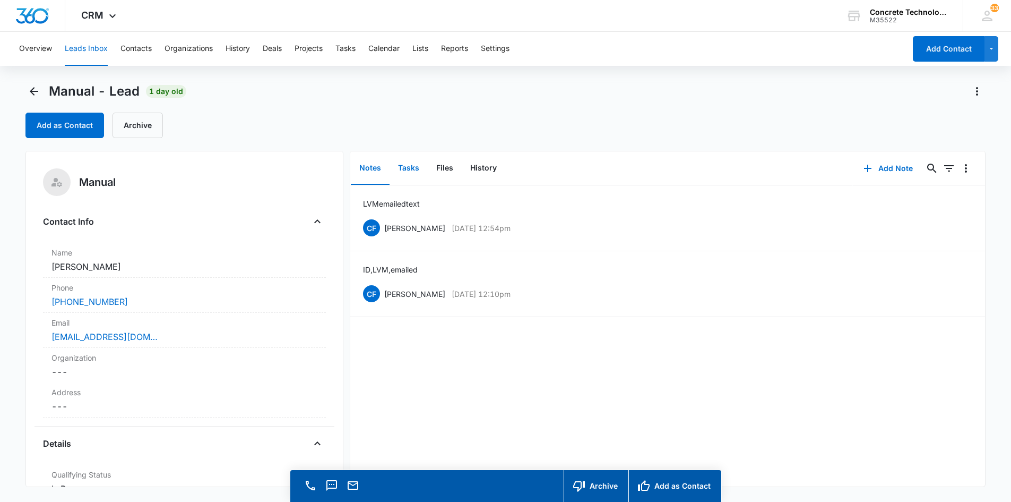
click at [406, 167] on button "Tasks" at bounding box center [409, 168] width 38 height 33
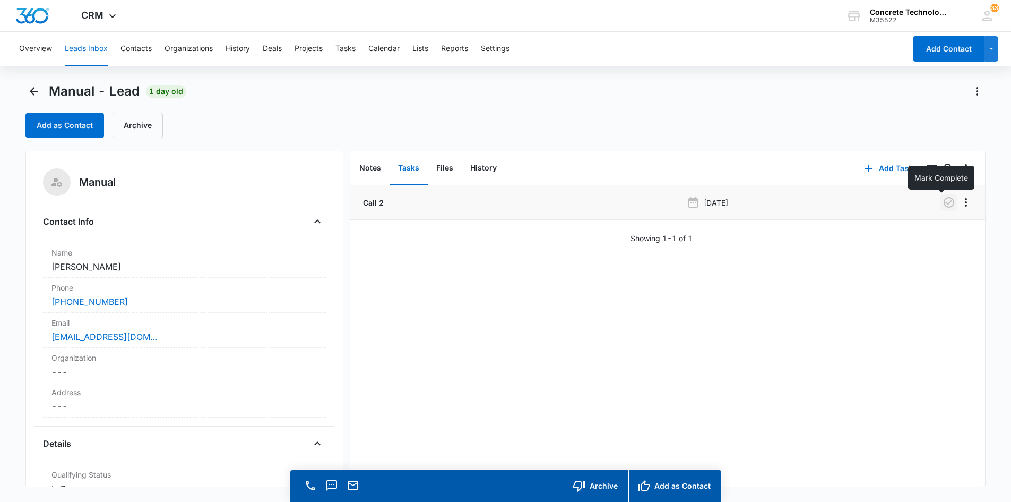
click at [943, 201] on icon "button" at bounding box center [949, 202] width 13 height 13
click at [879, 167] on button "Add Task" at bounding box center [888, 168] width 70 height 25
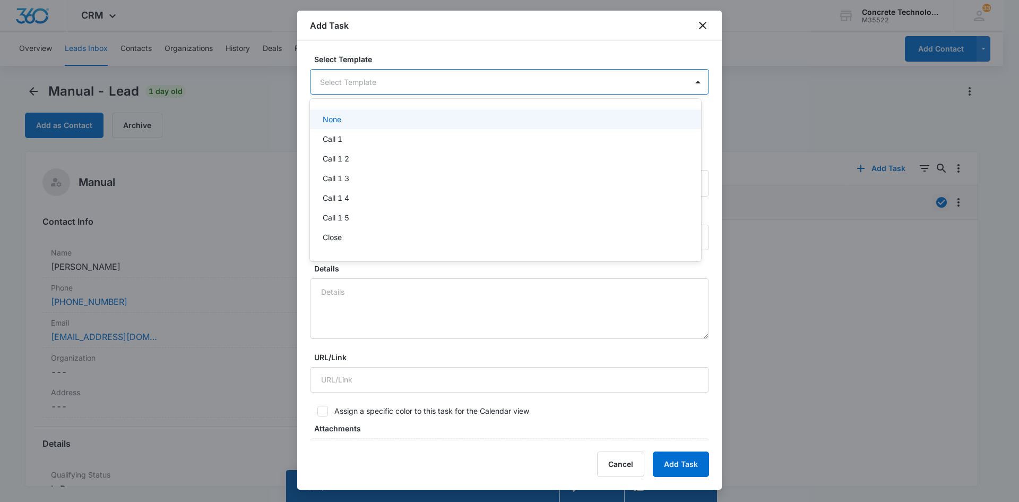
click at [333, 86] on body "CRM Apps Reputation Websites Forms CRM Email Social Content Ads Intelligence Fi…" at bounding box center [509, 251] width 1019 height 502
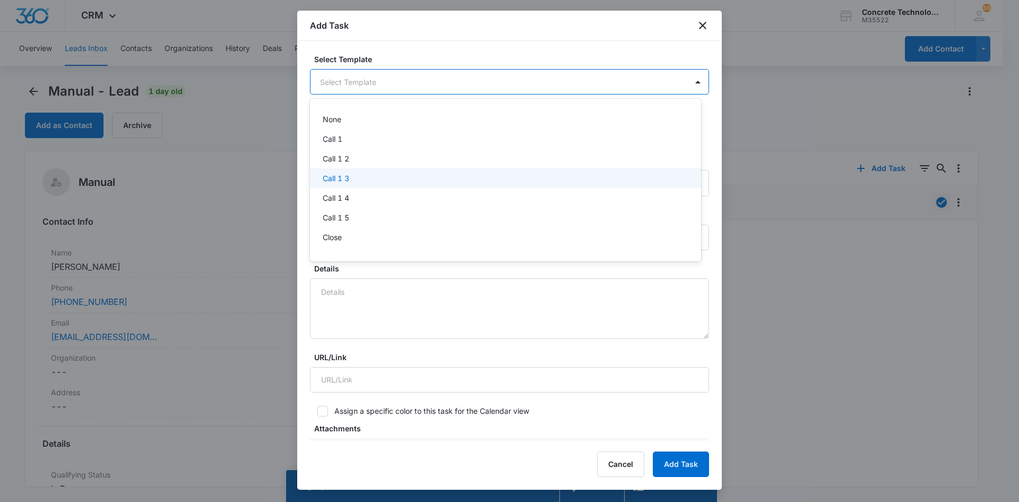
click at [332, 177] on p "Call 1 3" at bounding box center [336, 177] width 27 height 11
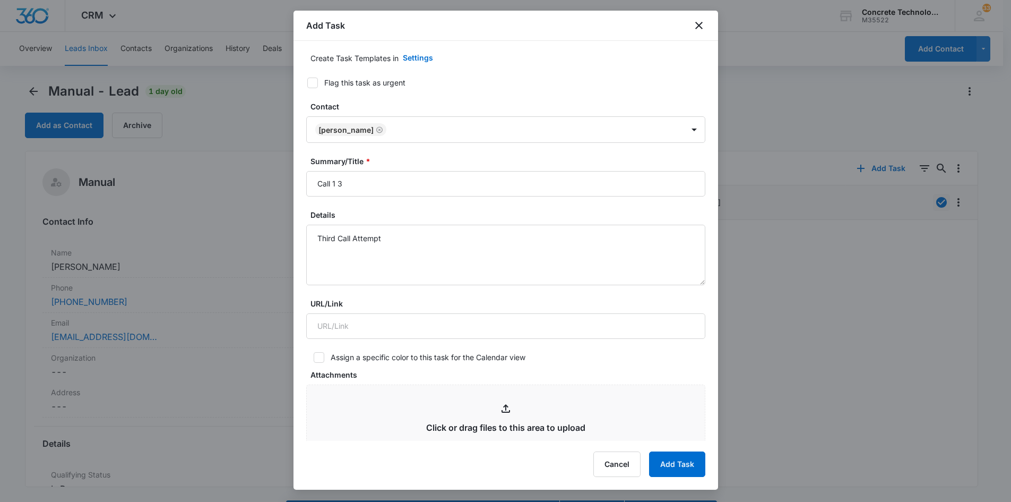
scroll to position [53, 0]
click at [335, 186] on input "Call 1 3" at bounding box center [505, 184] width 399 height 25
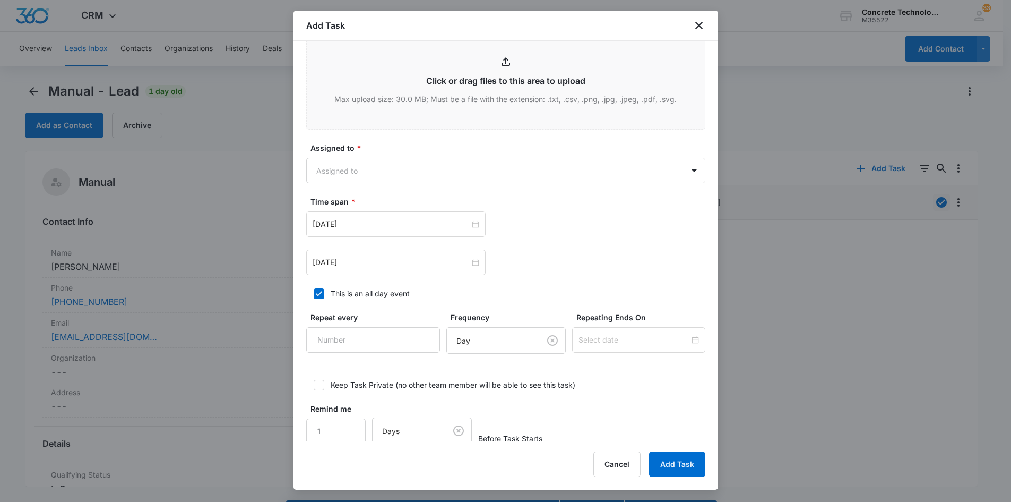
scroll to position [417, 0]
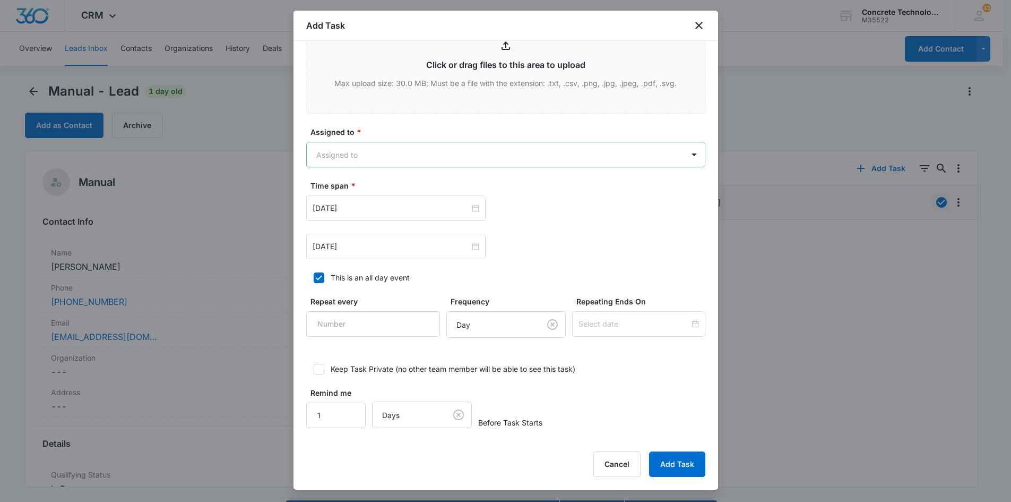
type input "Call 3"
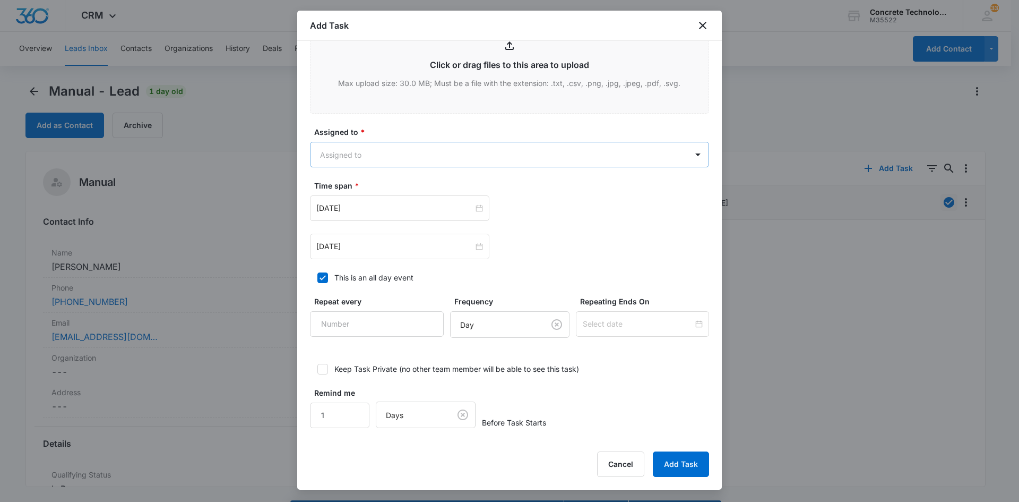
click at [447, 151] on body "CRM Apps Reputation Websites Forms CRM Email Social Content Ads Intelligence Fi…" at bounding box center [509, 266] width 1019 height 532
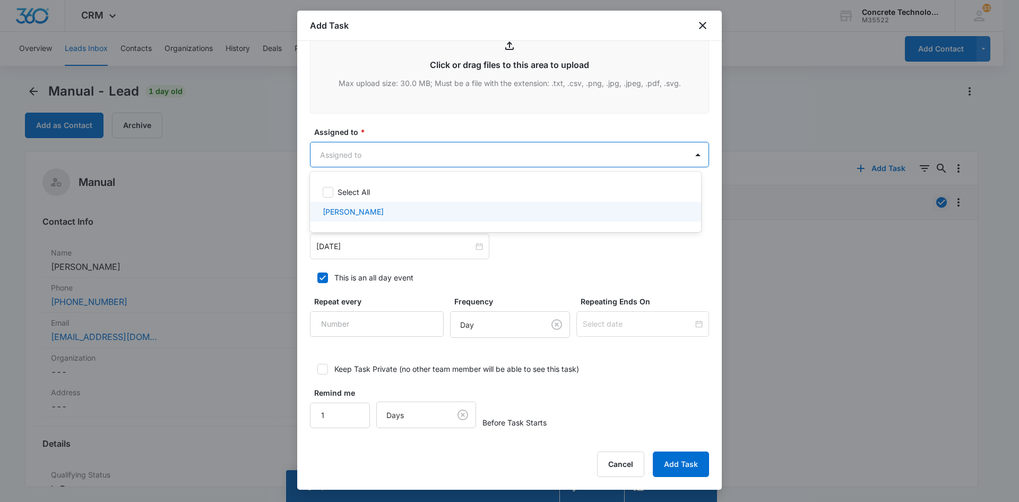
click at [348, 212] on p "[PERSON_NAME]" at bounding box center [353, 211] width 61 height 11
checkbox input "true"
click at [352, 248] on div at bounding box center [509, 251] width 1019 height 502
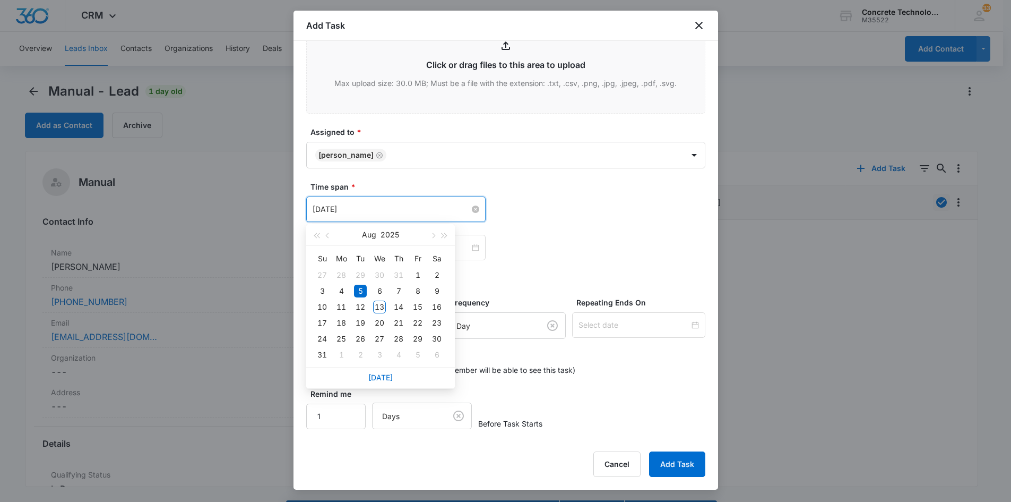
click at [384, 208] on input "[DATE]" at bounding box center [391, 209] width 157 height 12
type input "[DATE]"
click at [400, 307] on div "14" at bounding box center [398, 306] width 13 height 13
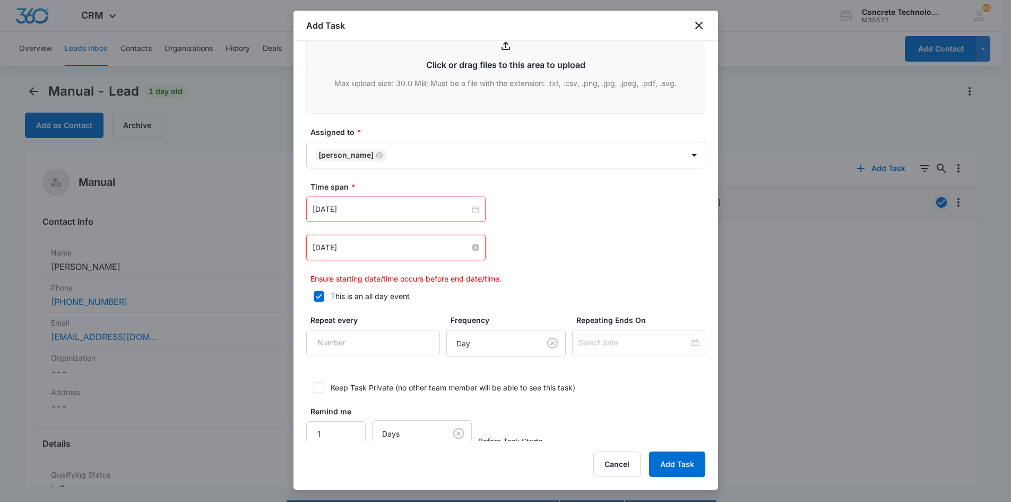
click at [403, 249] on input "[DATE]" at bounding box center [391, 247] width 157 height 12
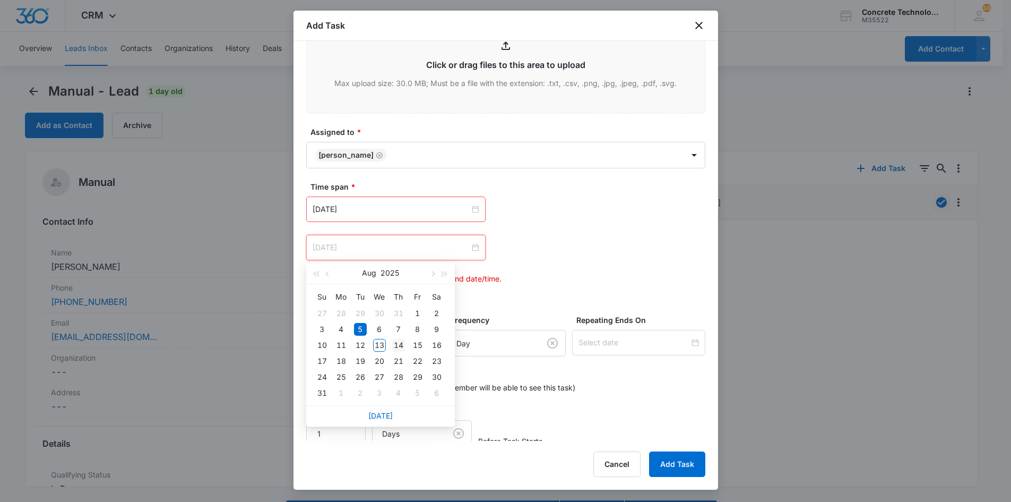
type input "[DATE]"
click at [398, 346] on div "14" at bounding box center [398, 345] width 13 height 13
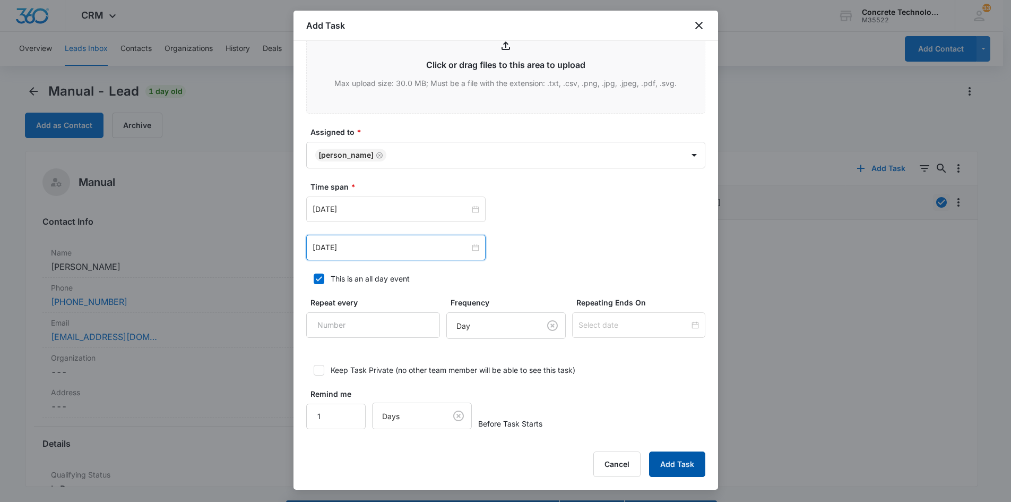
click at [671, 460] on button "Add Task" at bounding box center [677, 463] width 56 height 25
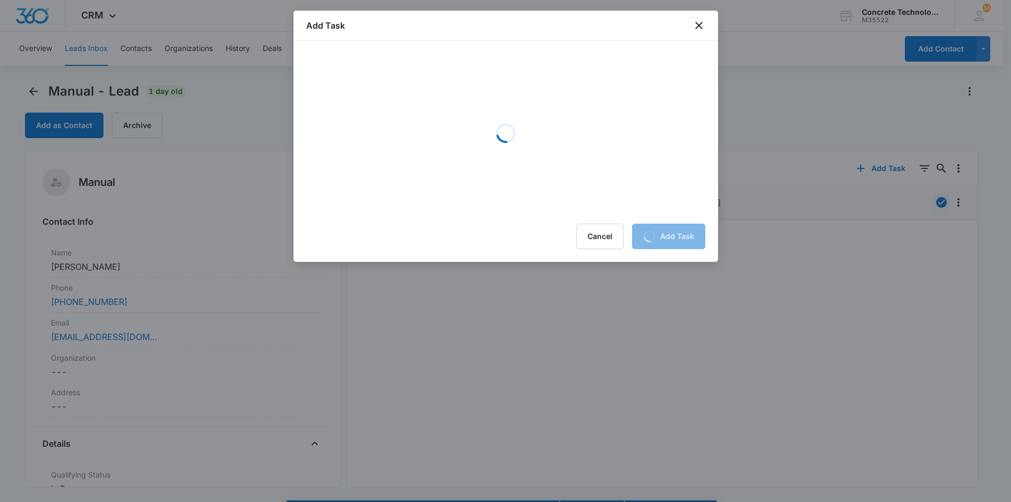
scroll to position [0, 0]
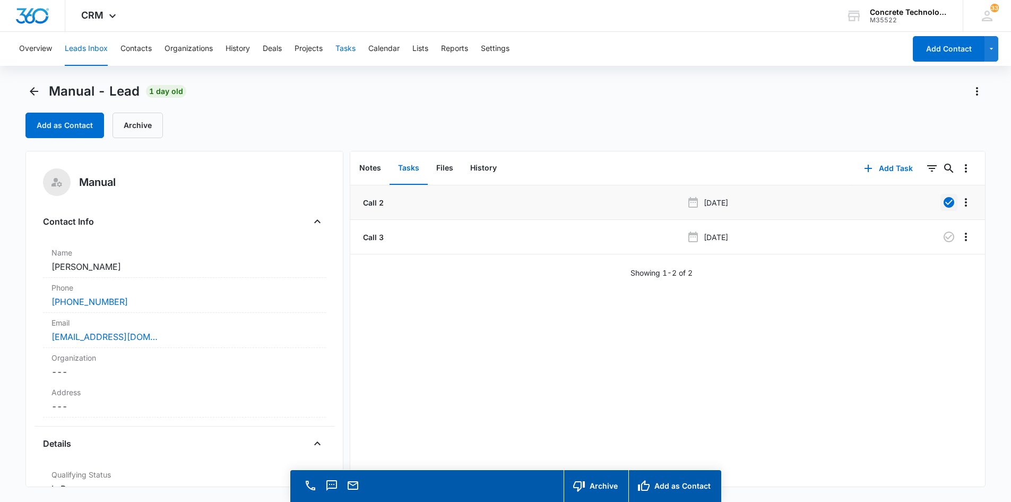
click at [347, 47] on button "Tasks" at bounding box center [345, 49] width 20 height 34
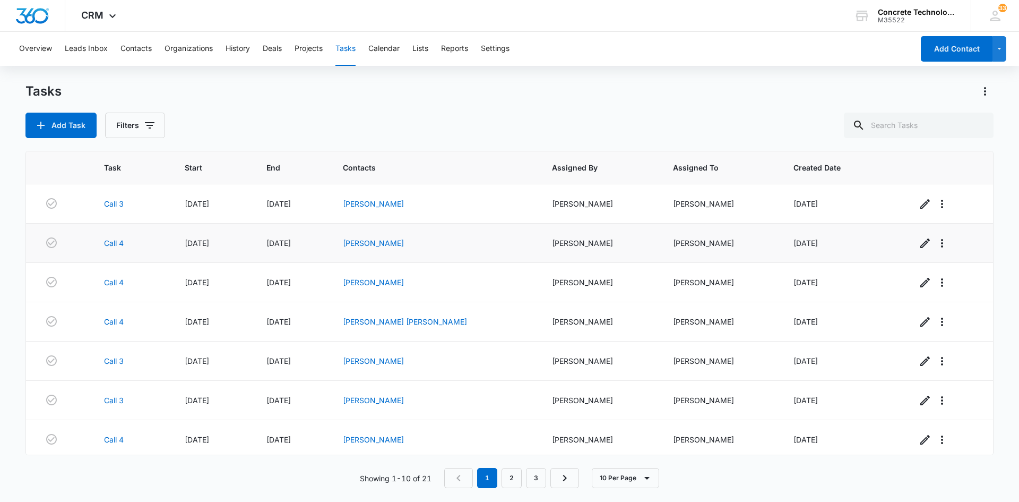
drag, startPoint x: 419, startPoint y: 204, endPoint x: 359, endPoint y: 240, distance: 70.7
click at [330, 243] on td "[DATE]" at bounding box center [292, 242] width 76 height 39
click at [384, 204] on link "[PERSON_NAME]" at bounding box center [373, 203] width 61 height 9
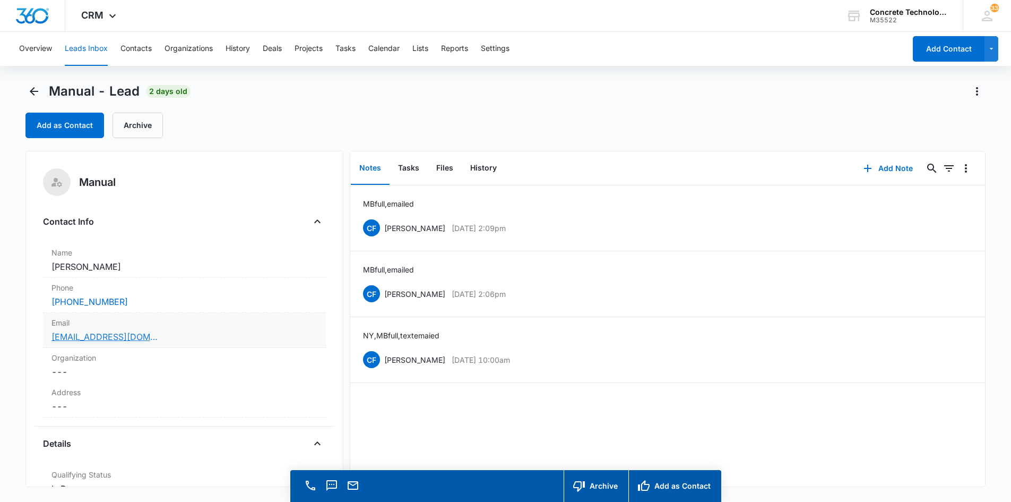
click at [104, 335] on link "[EMAIL_ADDRESS][DOMAIN_NAME]" at bounding box center [104, 336] width 106 height 13
click at [880, 167] on button "Add Note" at bounding box center [888, 168] width 71 height 25
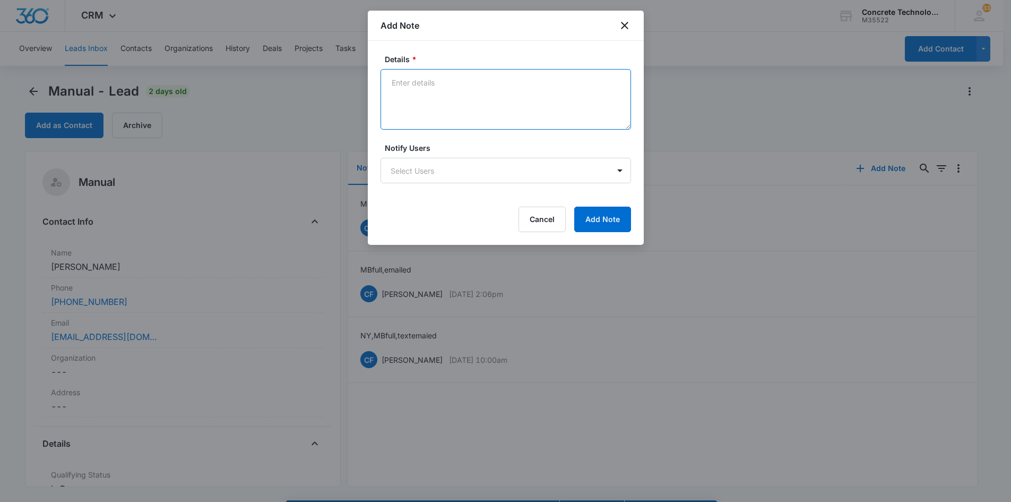
click at [393, 91] on textarea "Details *" at bounding box center [506, 99] width 251 height 61
type textarea "Looking for a job"
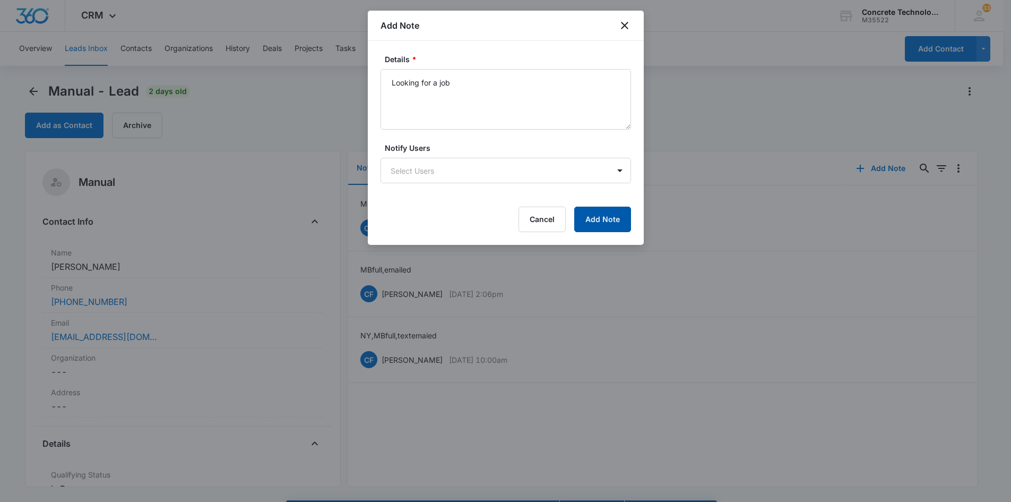
click at [607, 222] on button "Add Note" at bounding box center [602, 218] width 57 height 25
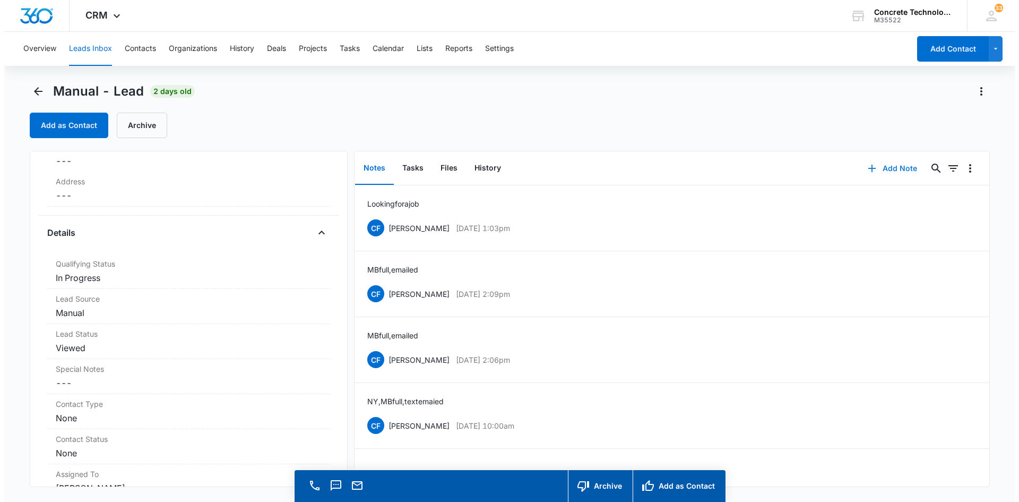
scroll to position [212, 0]
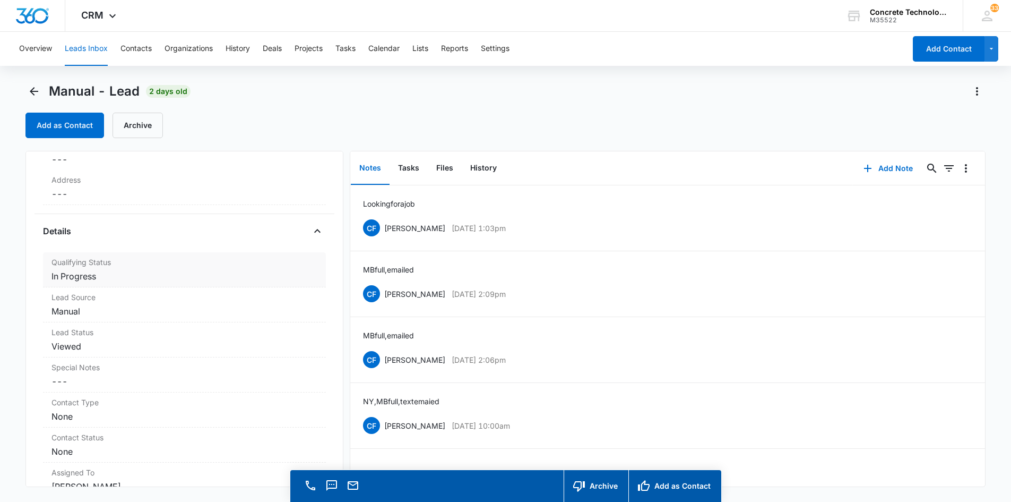
click at [72, 277] on dd "Cancel Save Changes In Progress" at bounding box center [184, 276] width 266 height 13
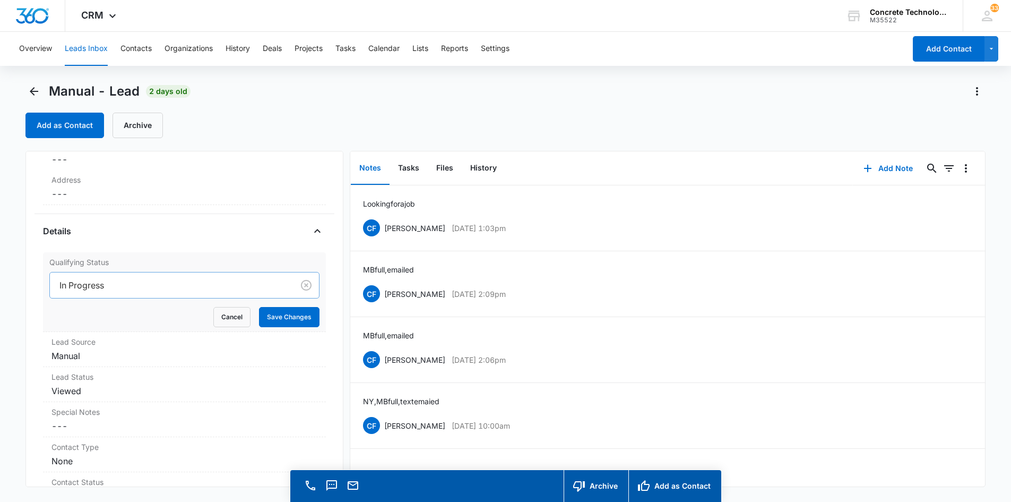
click at [174, 282] on div at bounding box center [169, 285] width 220 height 15
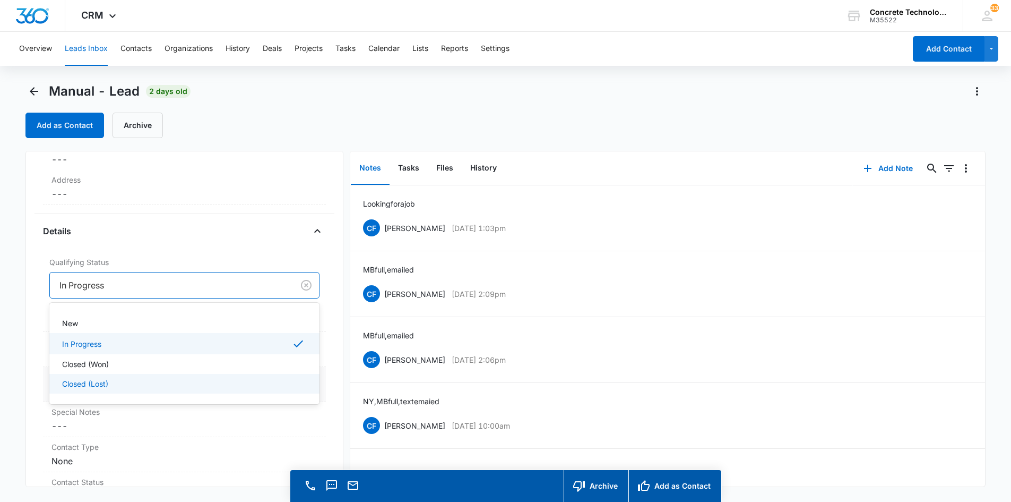
click at [170, 386] on div "Closed (Lost)" at bounding box center [183, 383] width 243 height 11
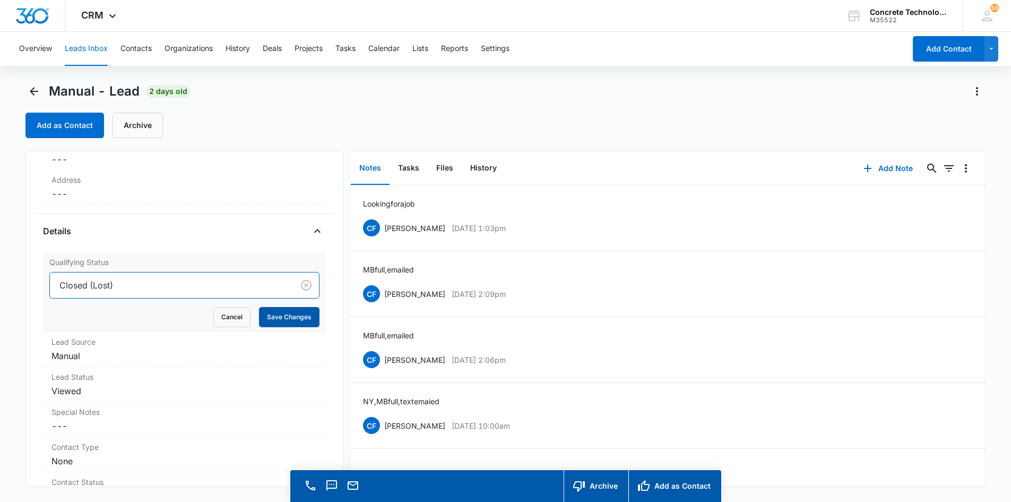
click at [283, 317] on button "Save Changes" at bounding box center [289, 317] width 61 height 20
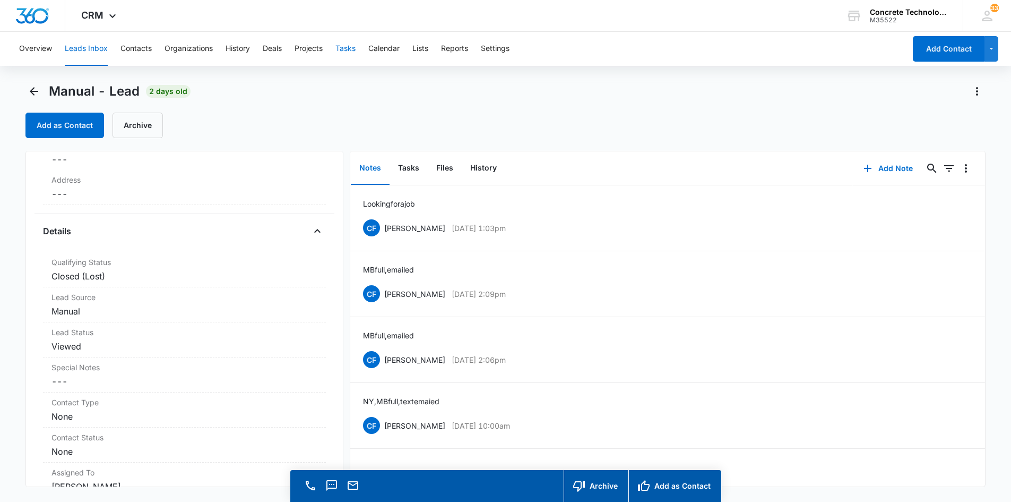
click at [346, 48] on button "Tasks" at bounding box center [345, 49] width 20 height 34
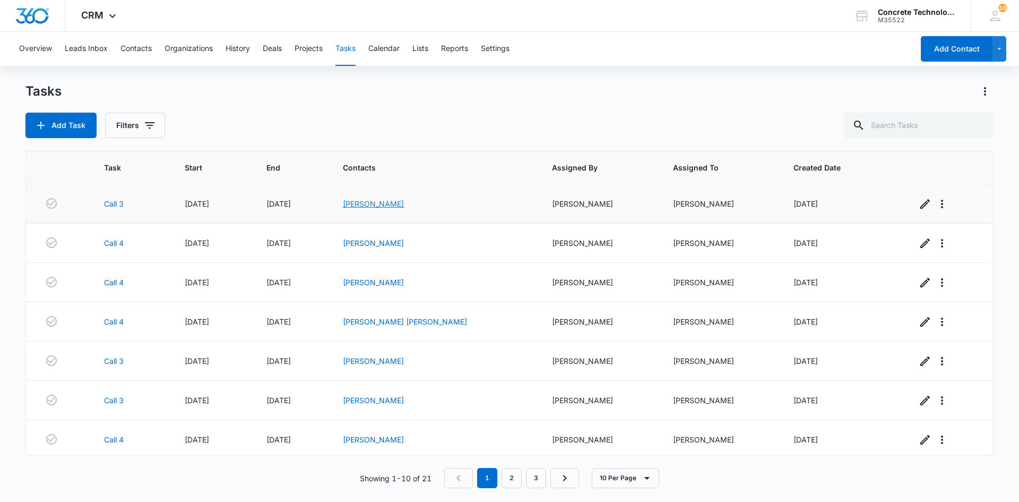
click at [401, 203] on link "[PERSON_NAME]" at bounding box center [373, 203] width 61 height 9
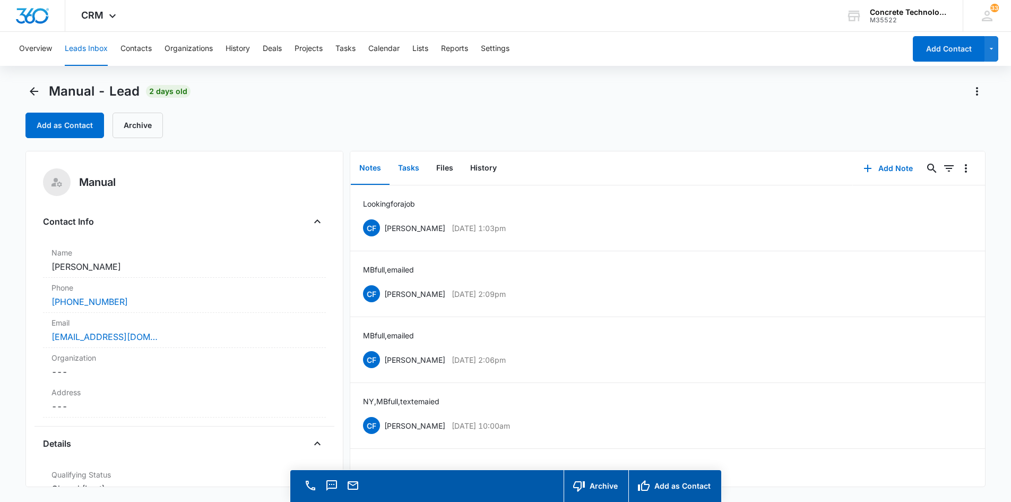
click at [404, 167] on button "Tasks" at bounding box center [409, 168] width 38 height 33
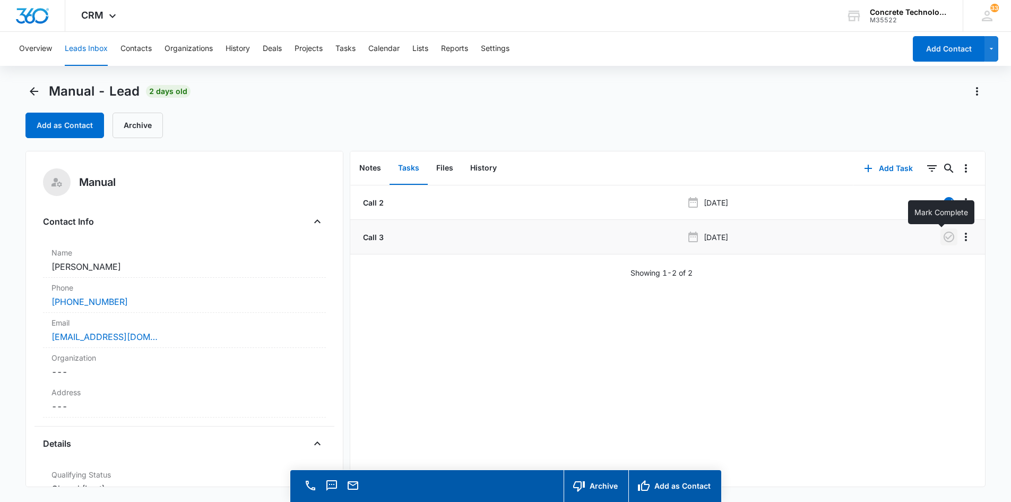
click at [943, 238] on icon "button" at bounding box center [949, 236] width 13 height 13
click at [350, 48] on button "Tasks" at bounding box center [345, 49] width 20 height 34
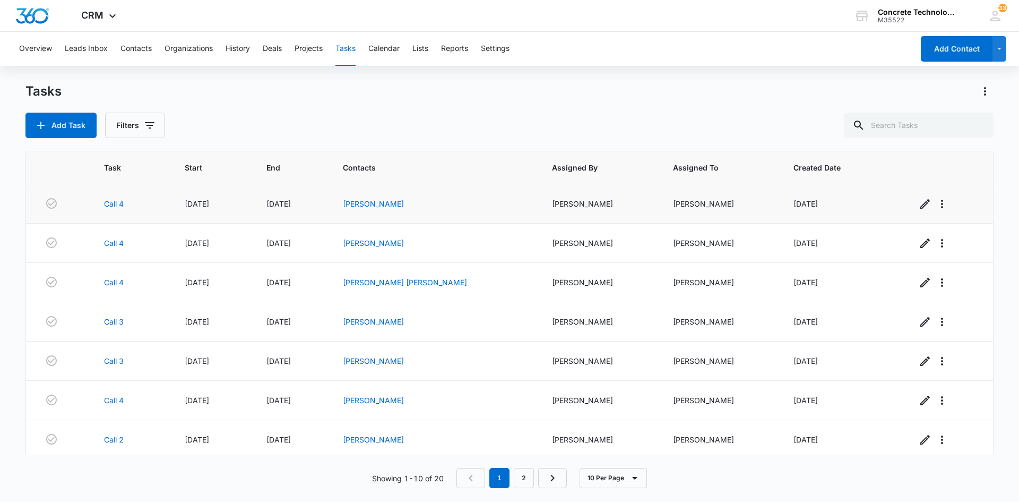
drag, startPoint x: 419, startPoint y: 203, endPoint x: 369, endPoint y: 216, distance: 51.1
click at [369, 216] on td "[PERSON_NAME]" at bounding box center [434, 203] width 209 height 39
click at [385, 203] on link "[PERSON_NAME]" at bounding box center [373, 203] width 61 height 9
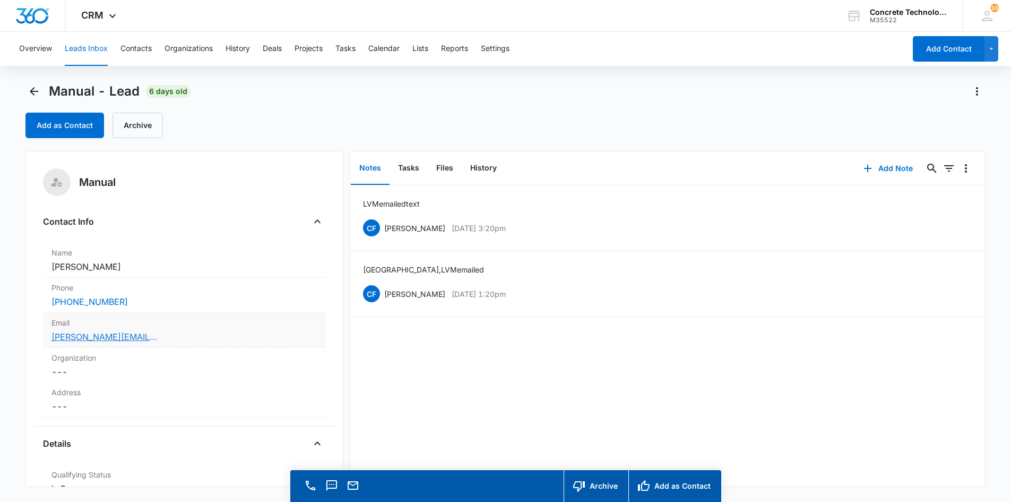
click at [102, 338] on link "[PERSON_NAME][EMAIL_ADDRESS][PERSON_NAME][DOMAIN_NAME]" at bounding box center [104, 336] width 106 height 13
click at [880, 168] on button "Add Note" at bounding box center [888, 168] width 71 height 25
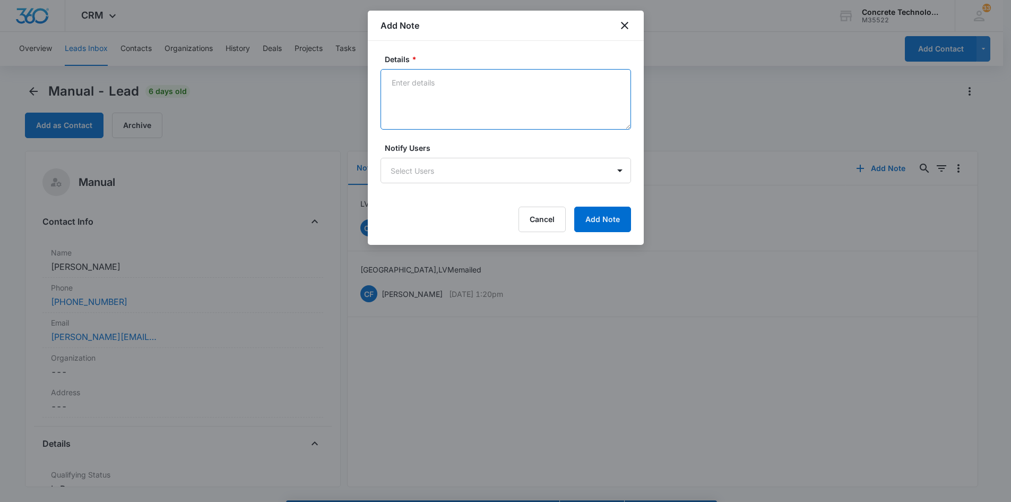
click at [392, 80] on textarea "Details *" at bounding box center [506, 99] width 251 height 61
type textarea "LVM emailed"
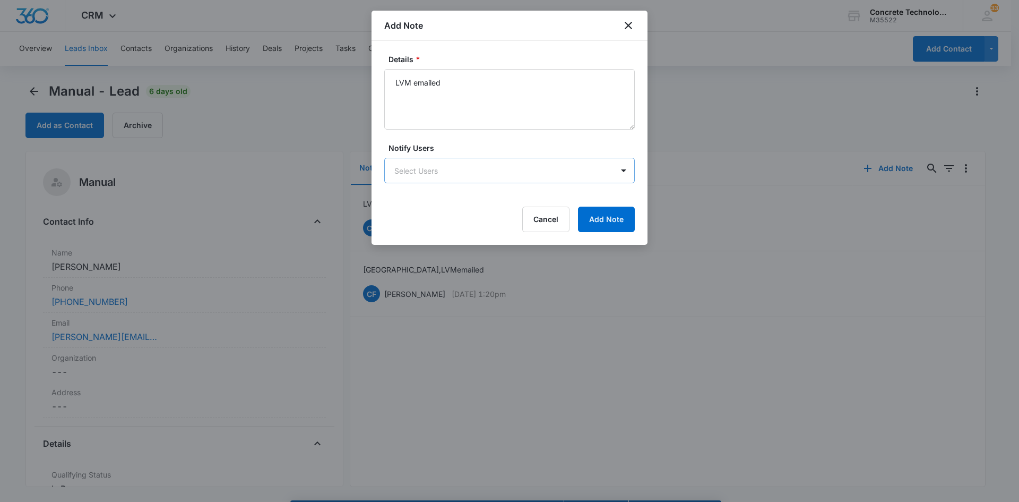
click at [422, 168] on body "CRM Apps Reputation Websites Forms CRM Email Social Content Ads Intelligence Fi…" at bounding box center [509, 266] width 1019 height 532
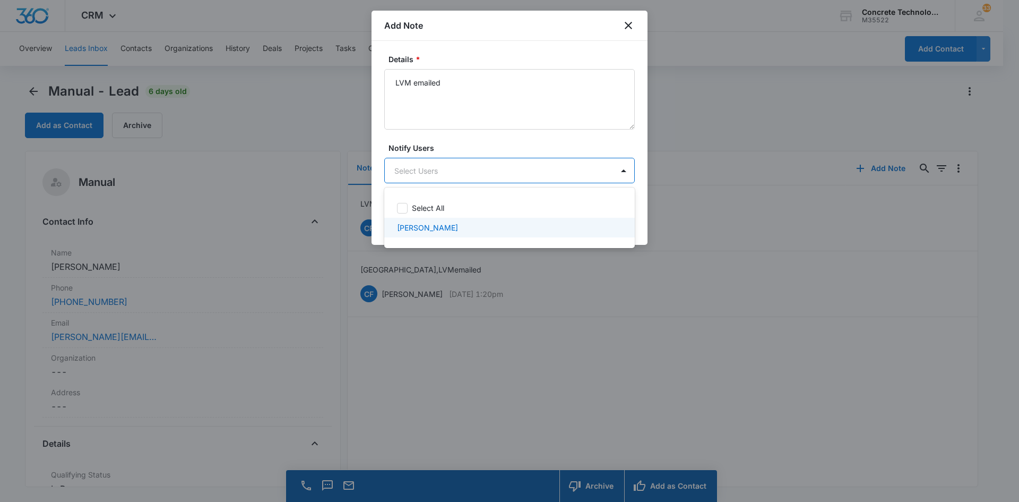
click at [433, 229] on p "[PERSON_NAME]" at bounding box center [427, 227] width 61 height 11
click at [593, 166] on div at bounding box center [509, 251] width 1019 height 502
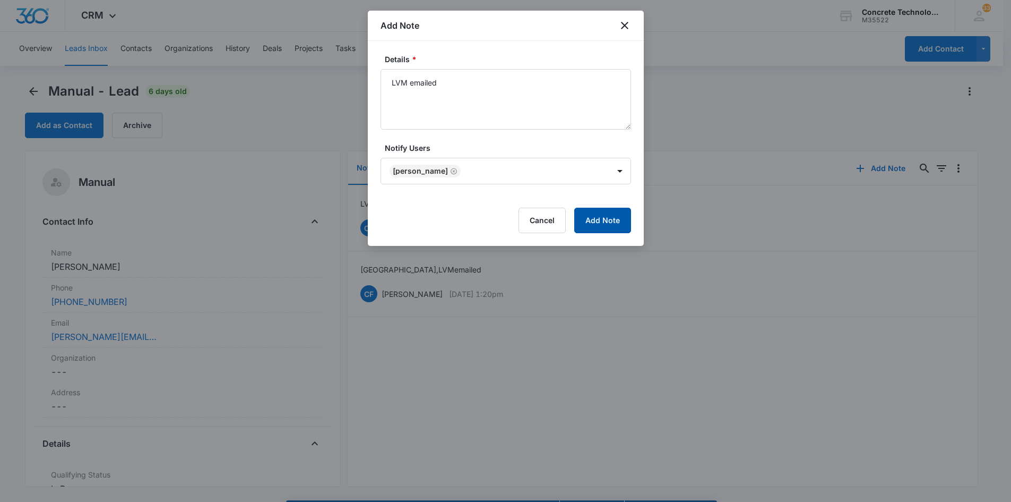
click at [601, 218] on button "Add Note" at bounding box center [602, 220] width 57 height 25
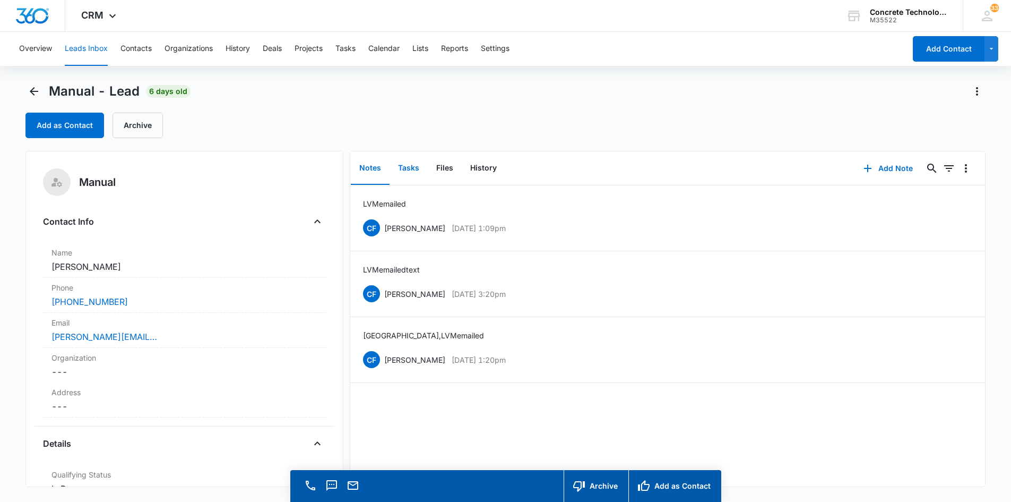
click at [406, 165] on button "Tasks" at bounding box center [409, 168] width 38 height 33
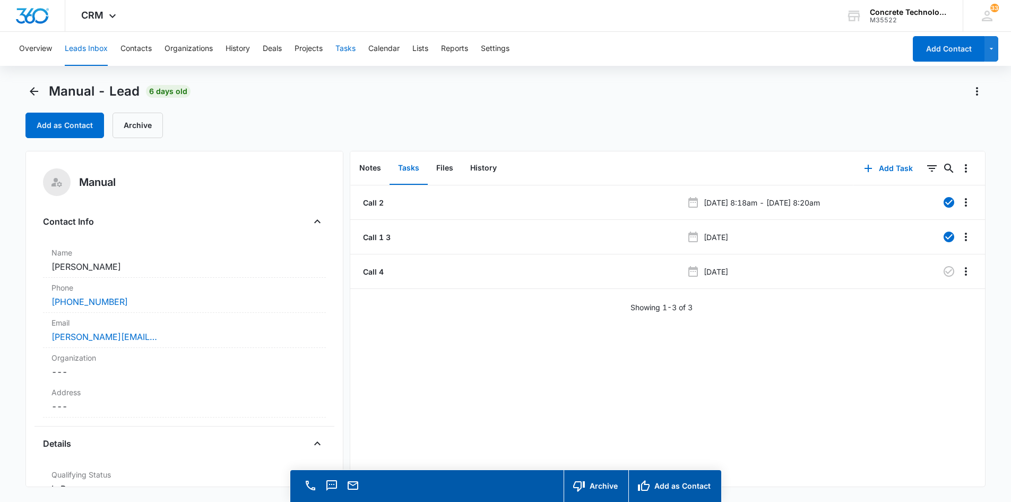
click at [348, 51] on button "Tasks" at bounding box center [345, 49] width 20 height 34
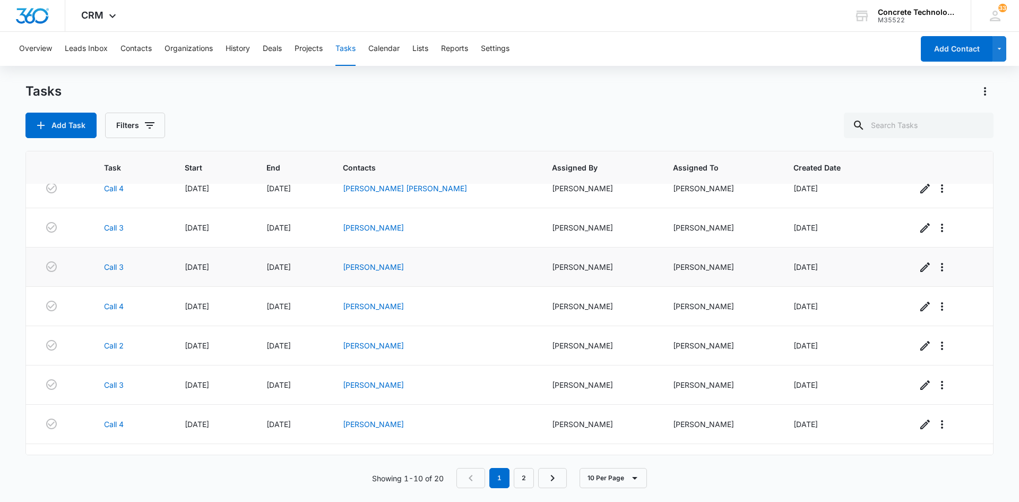
scroll to position [122, 0]
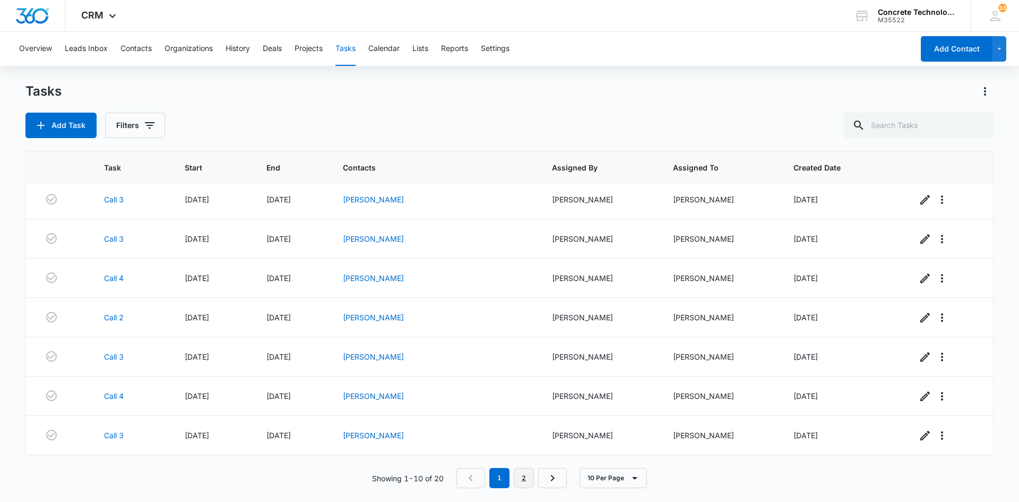
click at [525, 474] on link "2" at bounding box center [524, 478] width 20 height 20
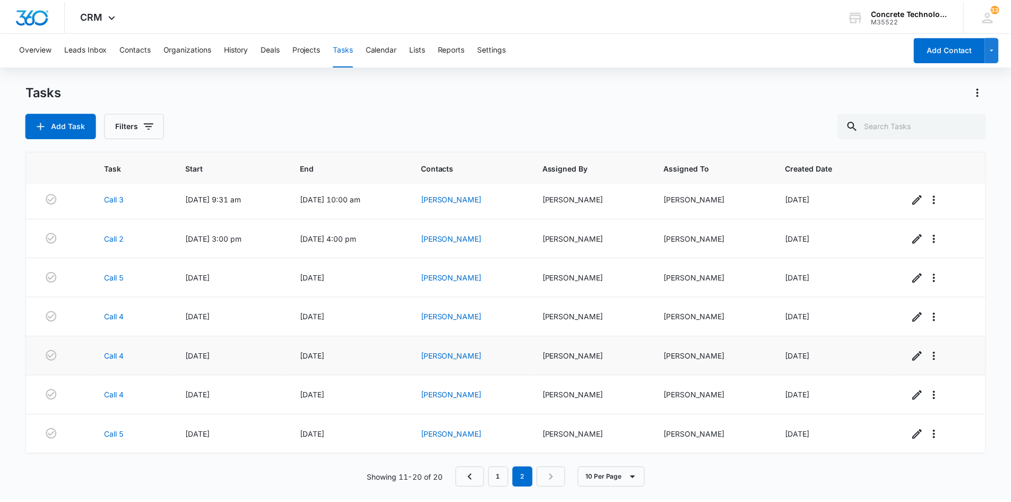
scroll to position [0, 0]
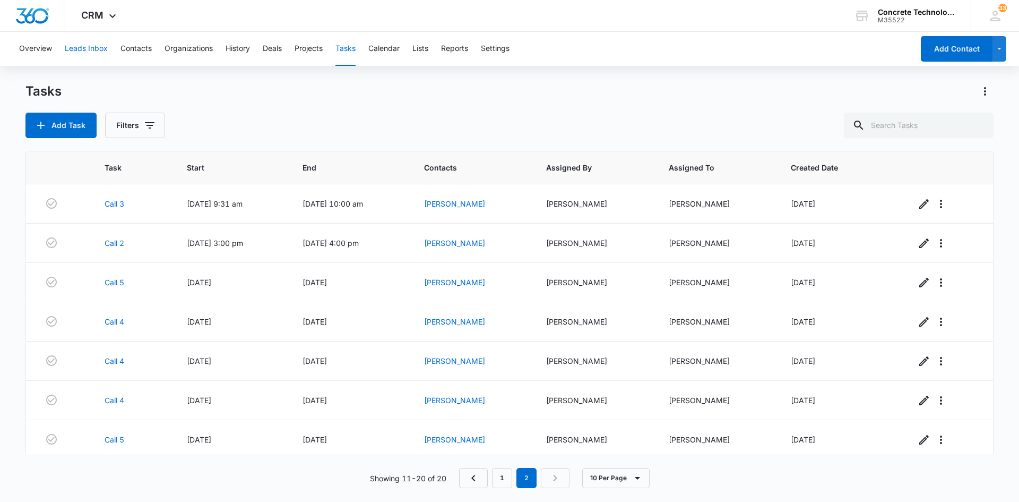
click at [96, 45] on button "Leads Inbox" at bounding box center [86, 49] width 43 height 34
